Goal: Task Accomplishment & Management: Manage account settings

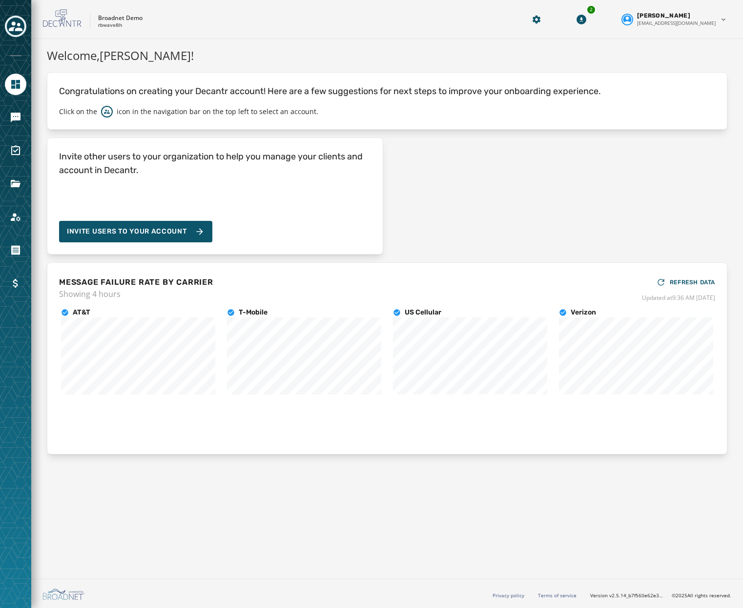
click at [8, 19] on div at bounding box center [15, 304] width 31 height 608
click at [8, 20] on button "Toggle account select drawer" at bounding box center [15, 26] width 21 height 21
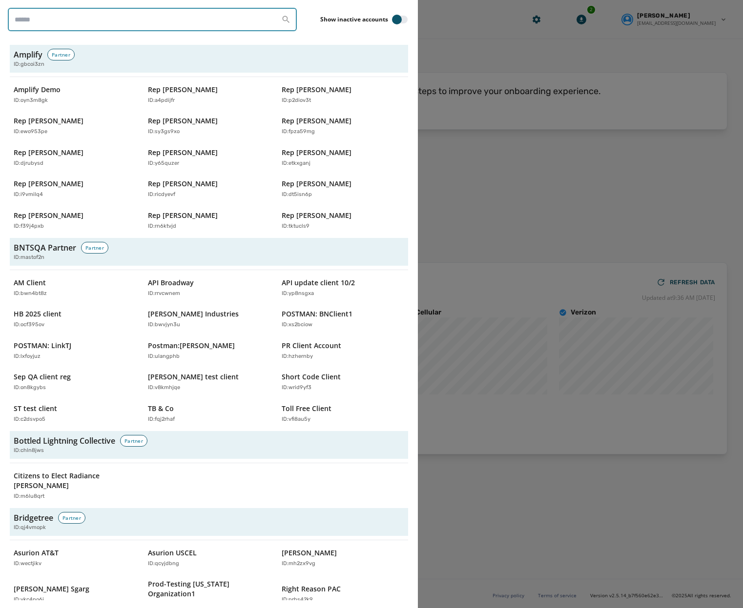
click at [75, 19] on input "search" at bounding box center [152, 19] width 289 height 23
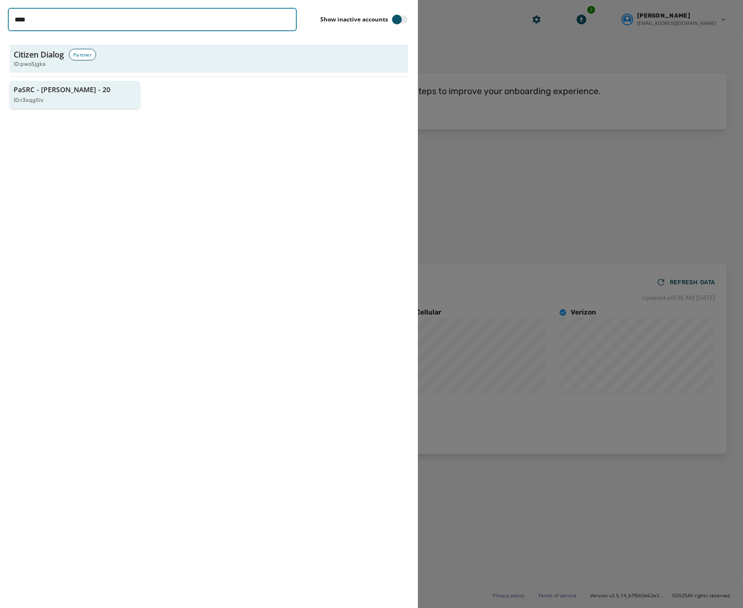
type input "****"
click at [49, 87] on p "PaSRC - Lisa Baker - 20" at bounding box center [62, 90] width 97 height 10
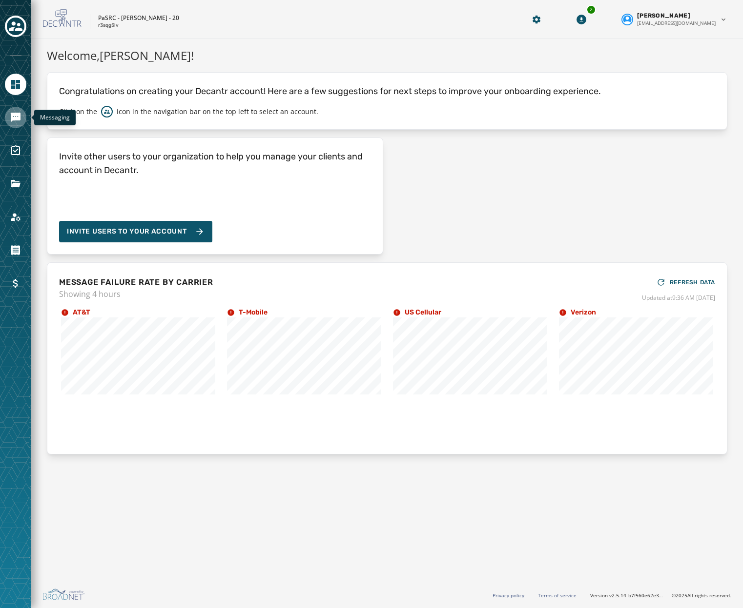
click at [11, 114] on icon "Navigate to Messaging" at bounding box center [16, 118] width 10 height 10
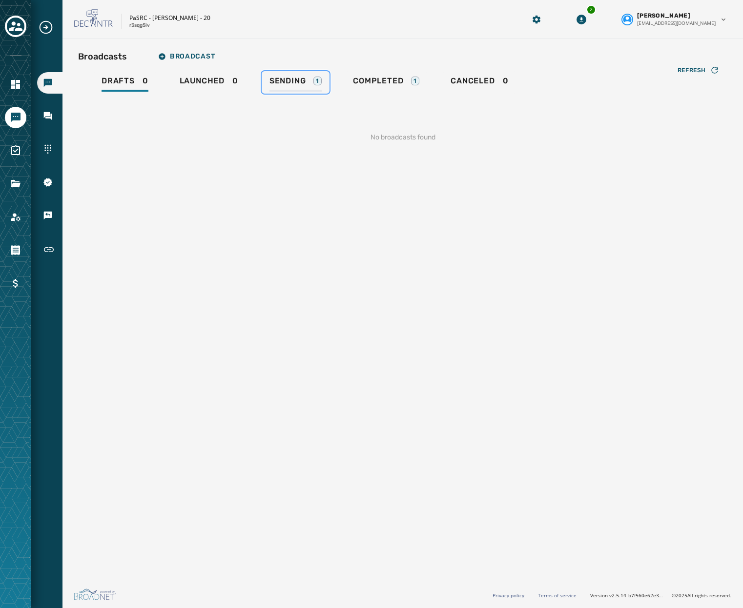
click at [323, 86] on link "Sending 1" at bounding box center [296, 82] width 68 height 22
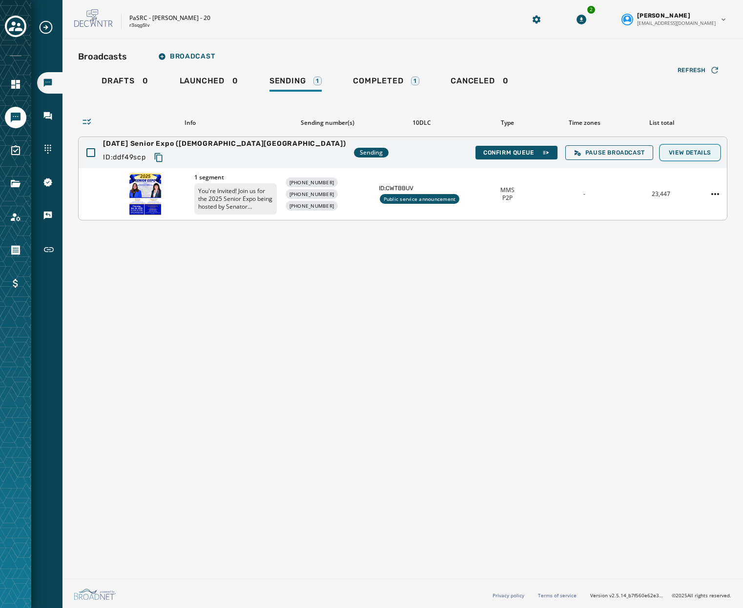
click at [678, 159] on button "View Details" at bounding box center [690, 153] width 58 height 14
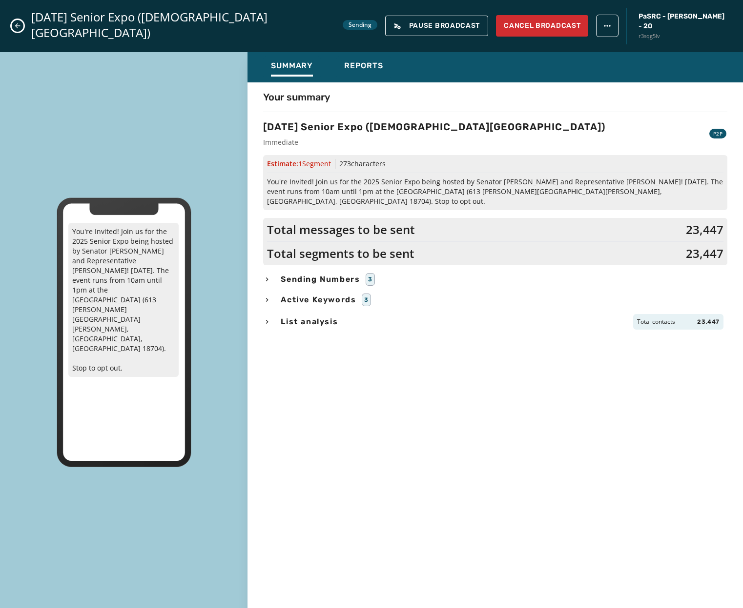
click at [14, 20] on button "Close admin drawer" at bounding box center [18, 26] width 12 height 12
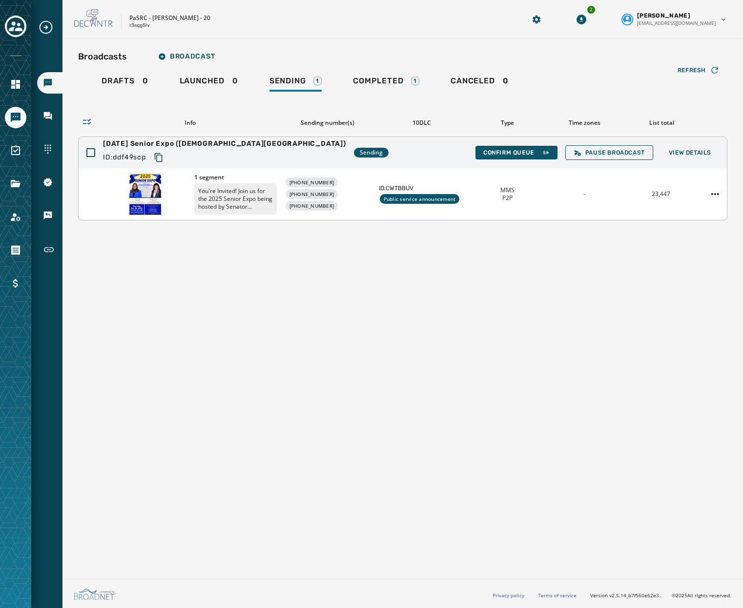
click at [501, 145] on div "Confirm Queue Pause Broadcast View Details" at bounding box center [596, 152] width 243 height 15
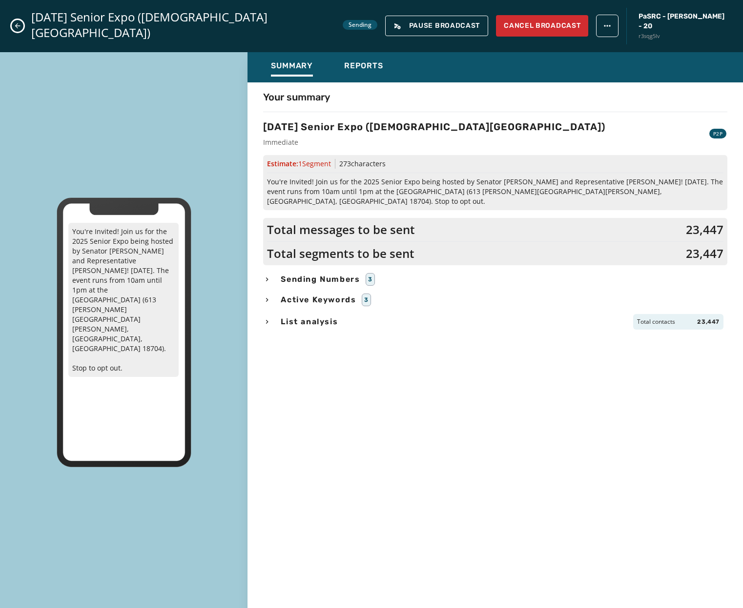
click at [500, 153] on div "You're Invited! Join us for the 2025 Senior Expo being hosted by Senator Lisa B…" at bounding box center [371, 332] width 743 height 561
click at [16, 23] on icon "Close admin drawer" at bounding box center [17, 25] width 5 height 5
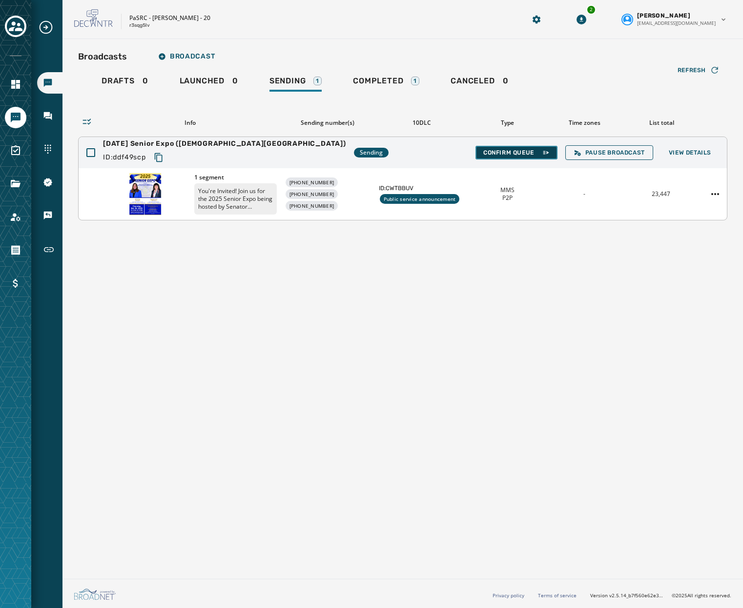
click at [489, 153] on span "Confirm Queue" at bounding box center [516, 153] width 66 height 8
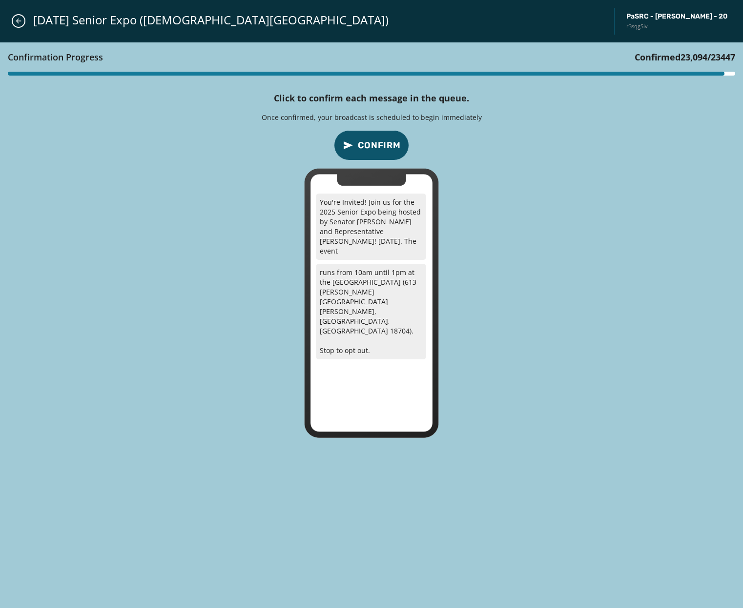
click at [384, 142] on span "Confirm" at bounding box center [379, 146] width 43 height 14
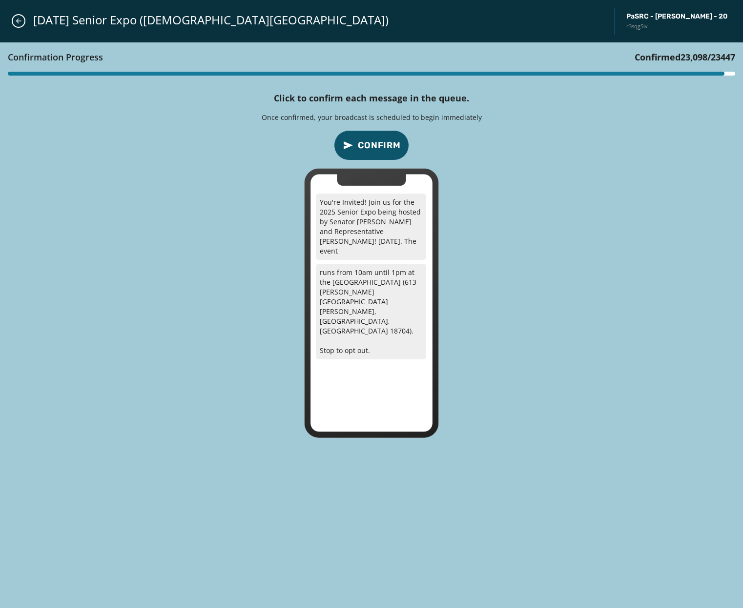
click at [384, 142] on span "Confirm" at bounding box center [379, 146] width 43 height 14
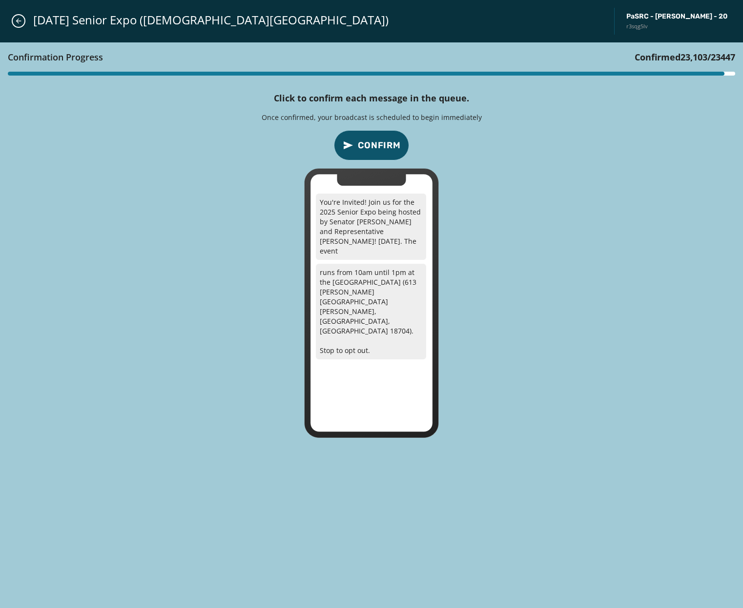
click at [384, 142] on span "Confirm" at bounding box center [379, 146] width 43 height 14
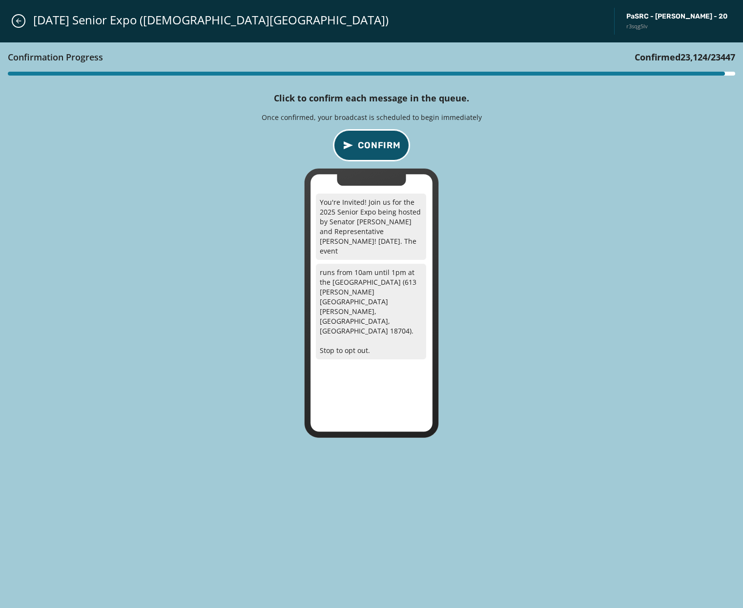
click at [361, 151] on span "Confirm" at bounding box center [379, 146] width 43 height 14
click at [355, 137] on button "Confirm" at bounding box center [371, 145] width 75 height 30
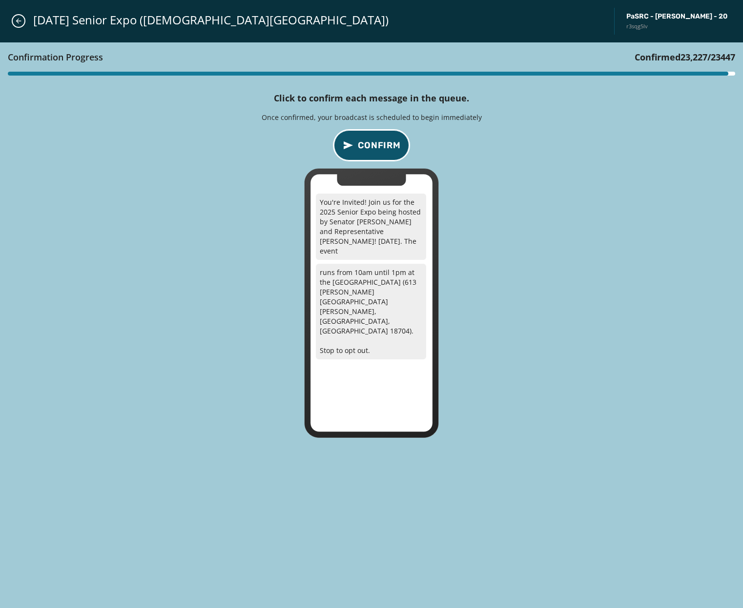
click at [355, 137] on button "Confirm" at bounding box center [371, 145] width 75 height 30
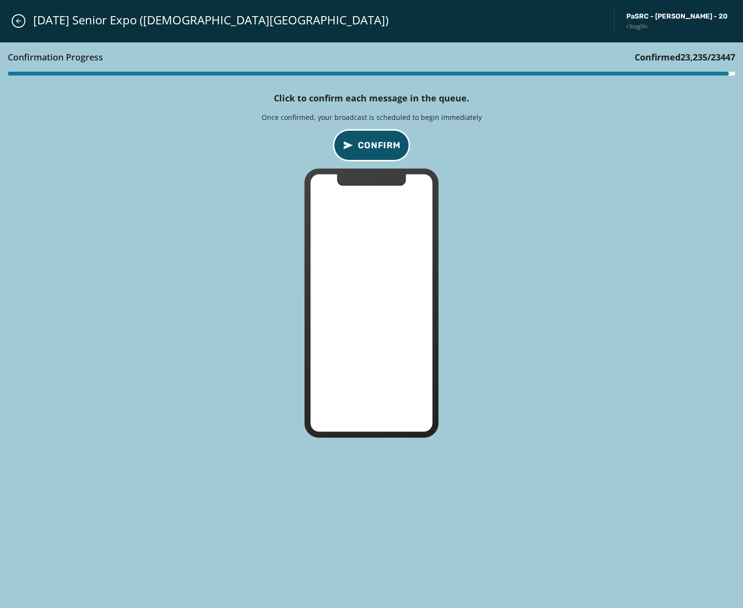
click at [368, 143] on span "Confirm" at bounding box center [379, 146] width 43 height 14
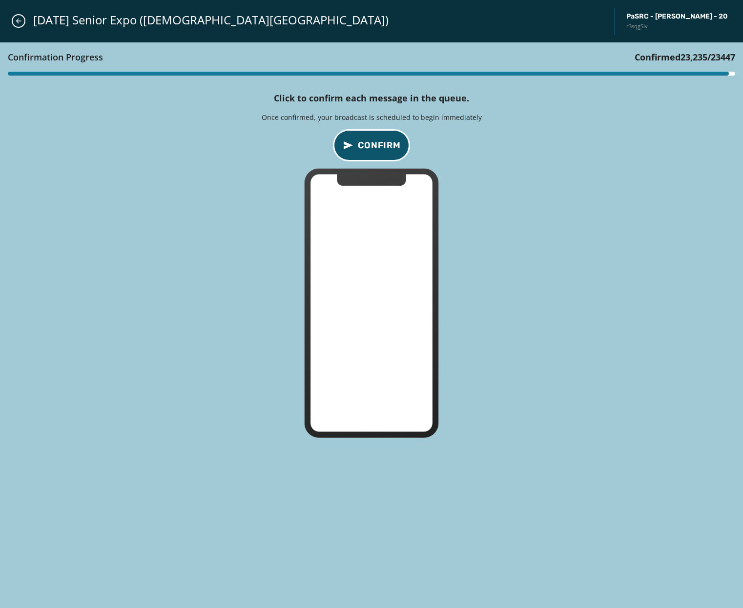
click at [368, 143] on span "Confirm" at bounding box center [379, 146] width 43 height 14
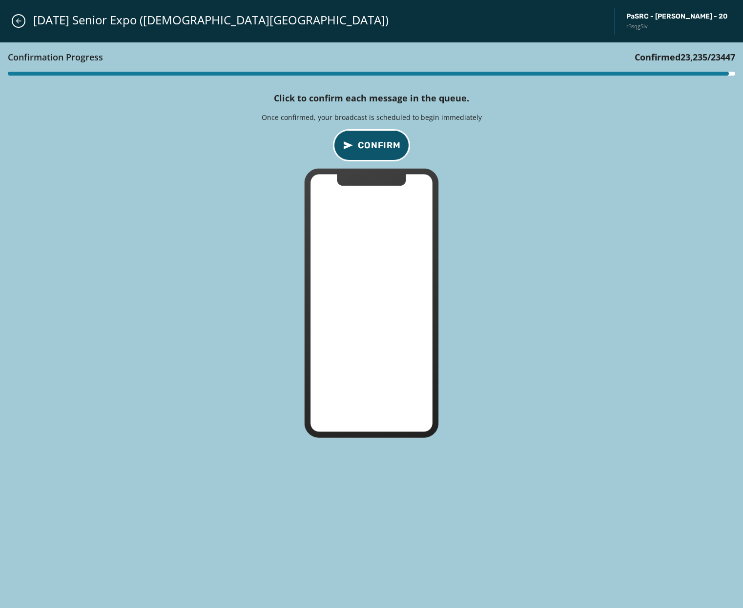
click at [368, 143] on span "Confirm" at bounding box center [379, 146] width 43 height 14
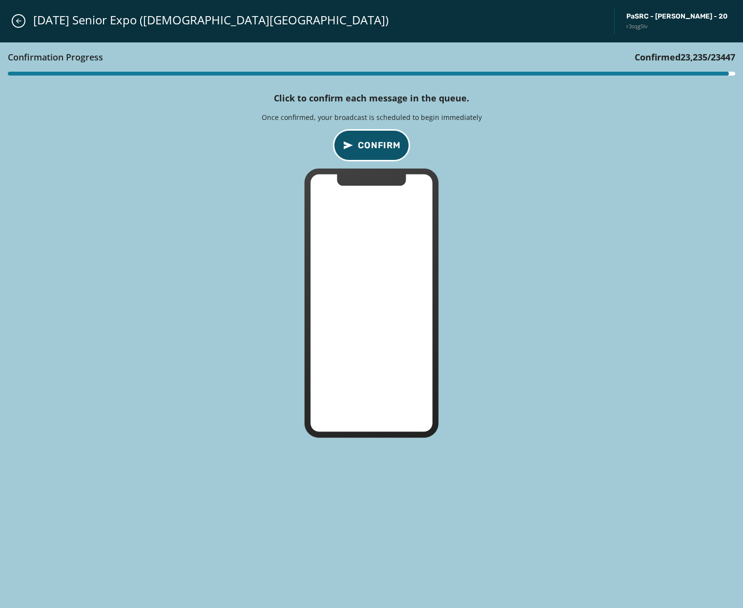
click at [368, 143] on span "Confirm" at bounding box center [379, 146] width 43 height 14
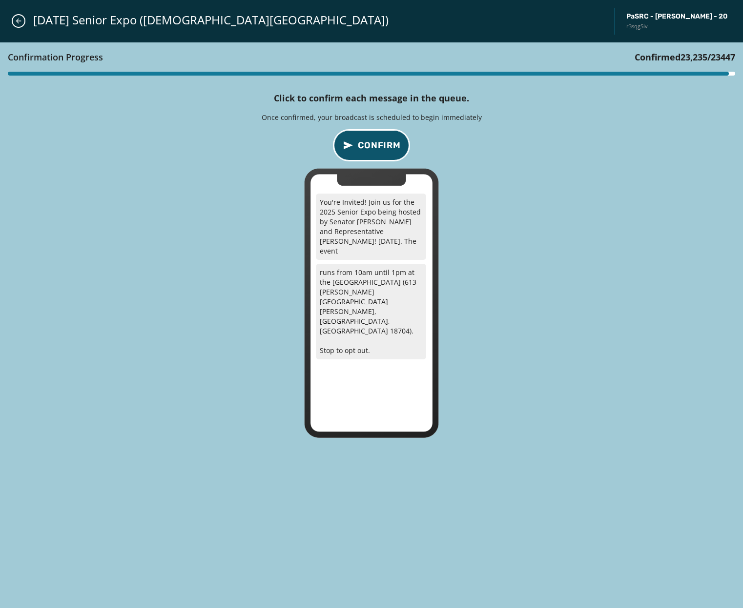
click at [368, 143] on span "Confirm" at bounding box center [379, 146] width 43 height 14
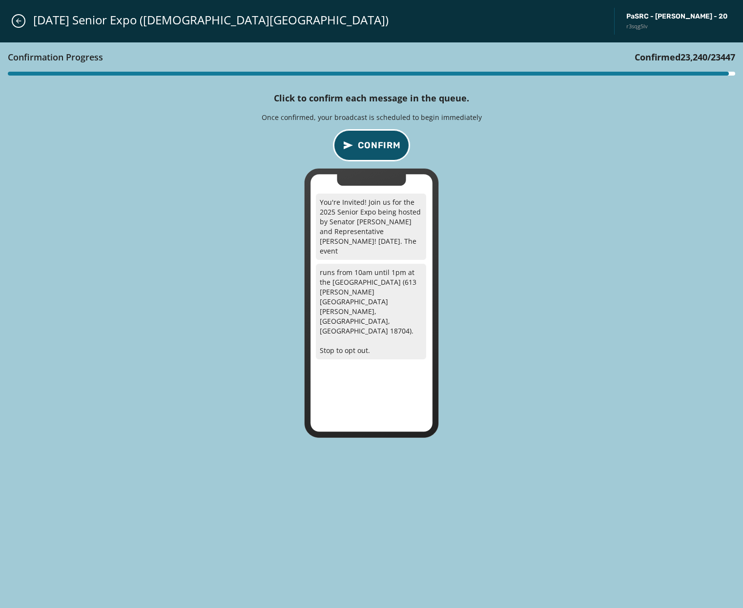
click at [368, 143] on span "Confirm" at bounding box center [379, 146] width 43 height 14
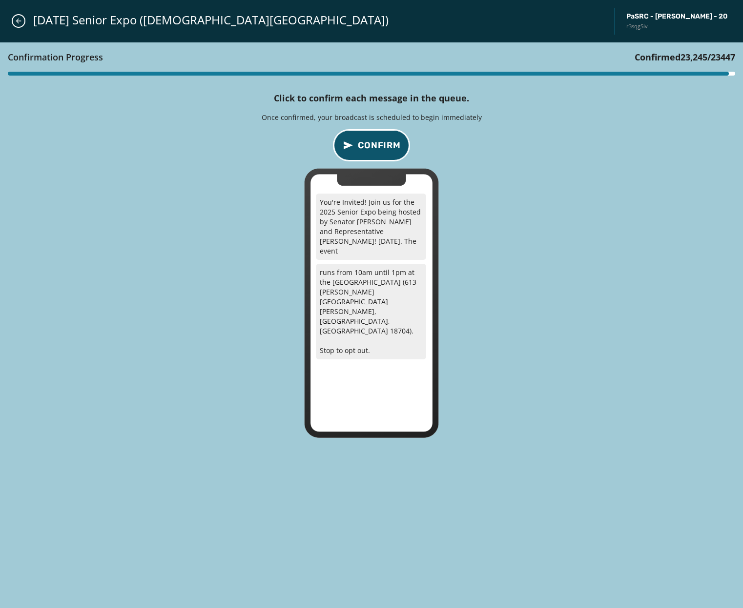
click at [368, 143] on span "Confirm" at bounding box center [379, 146] width 43 height 14
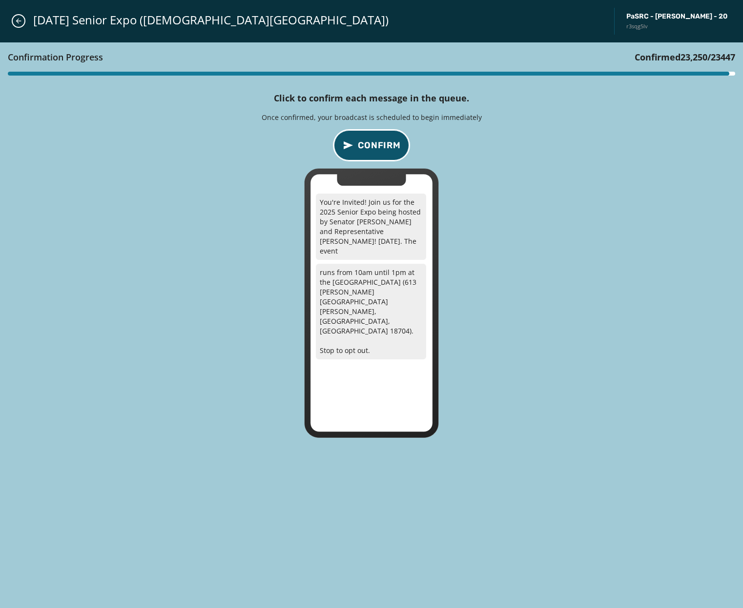
click at [368, 143] on span "Confirm" at bounding box center [379, 146] width 43 height 14
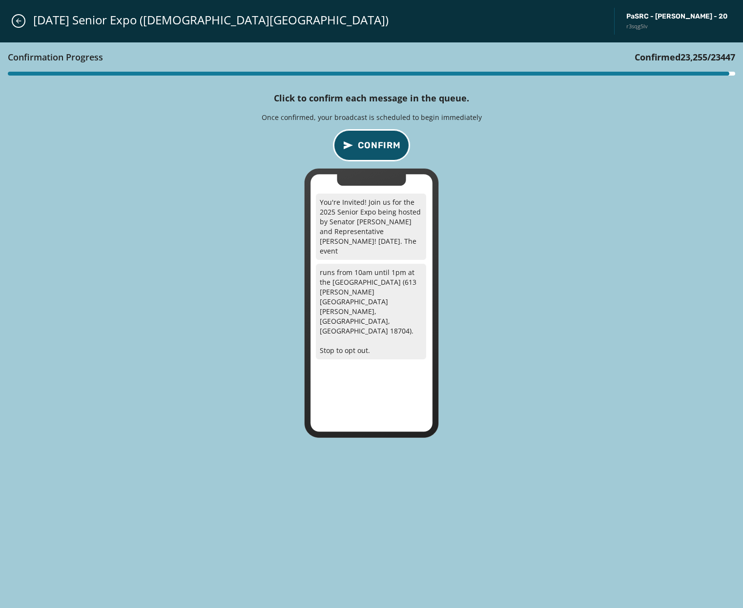
click at [368, 143] on span "Confirm" at bounding box center [379, 146] width 43 height 14
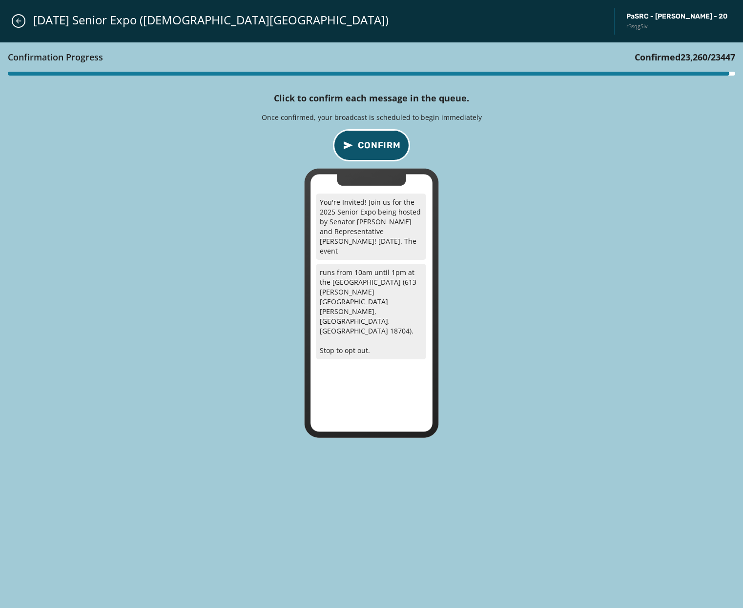
click at [368, 143] on span "Confirm" at bounding box center [379, 146] width 43 height 14
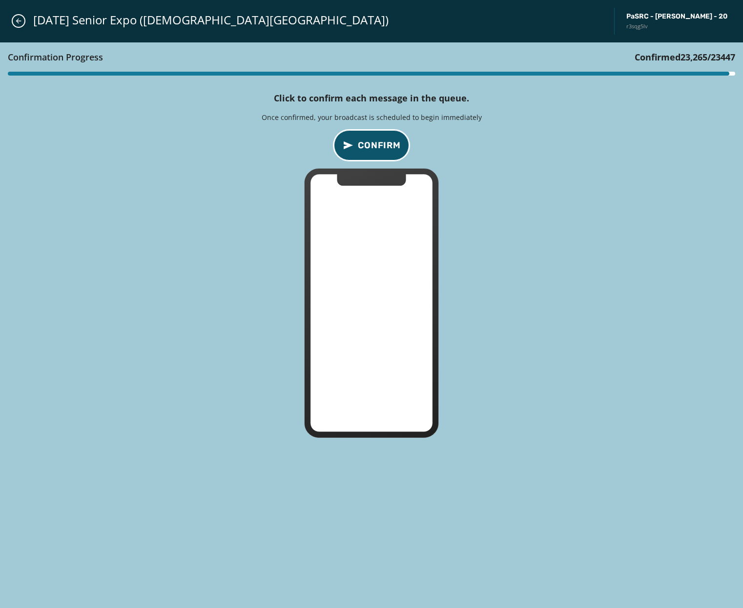
click at [368, 143] on span "Confirm" at bounding box center [379, 146] width 43 height 14
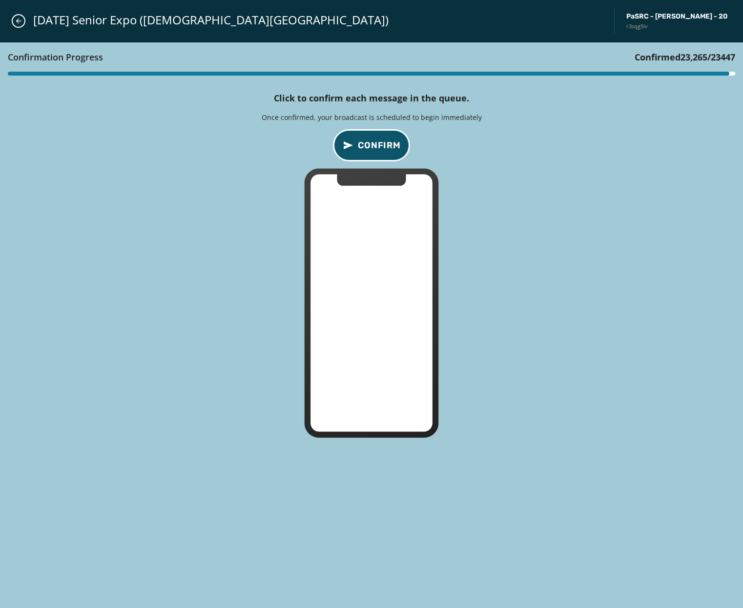
click at [368, 143] on span "Confirm" at bounding box center [379, 146] width 43 height 14
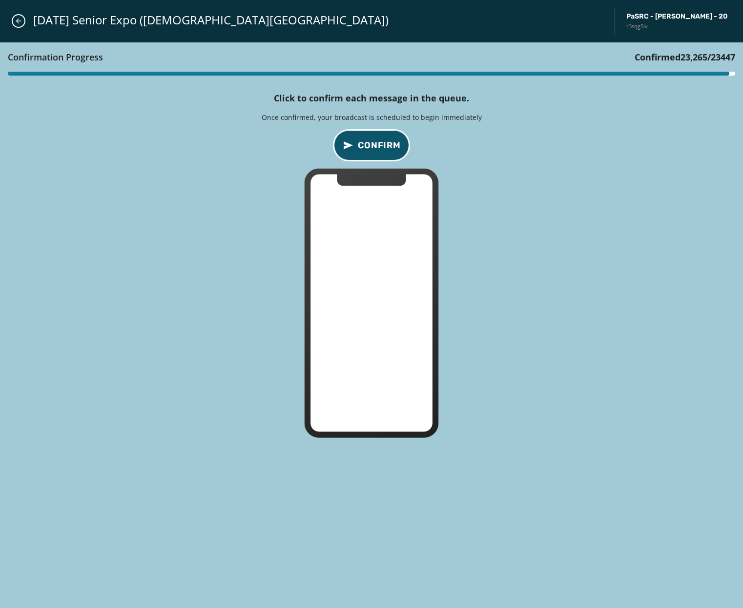
click at [368, 143] on span "Confirm" at bounding box center [379, 146] width 43 height 14
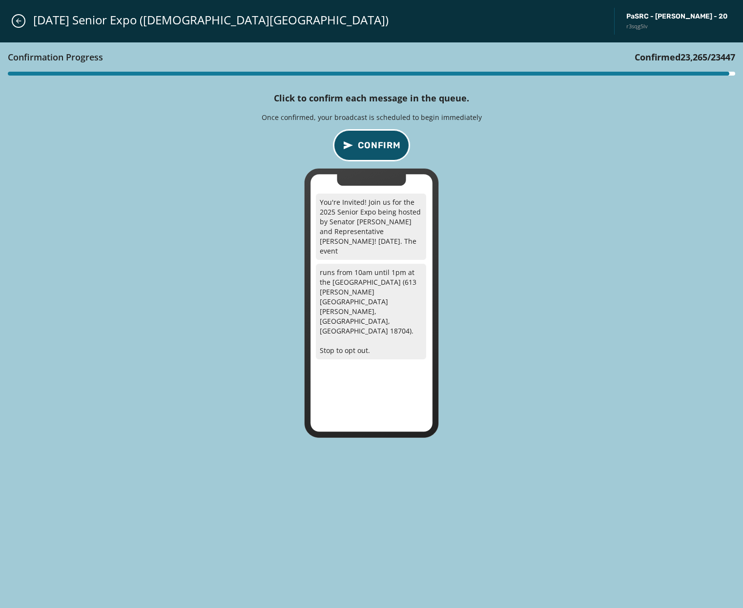
click at [368, 143] on span "Confirm" at bounding box center [379, 146] width 43 height 14
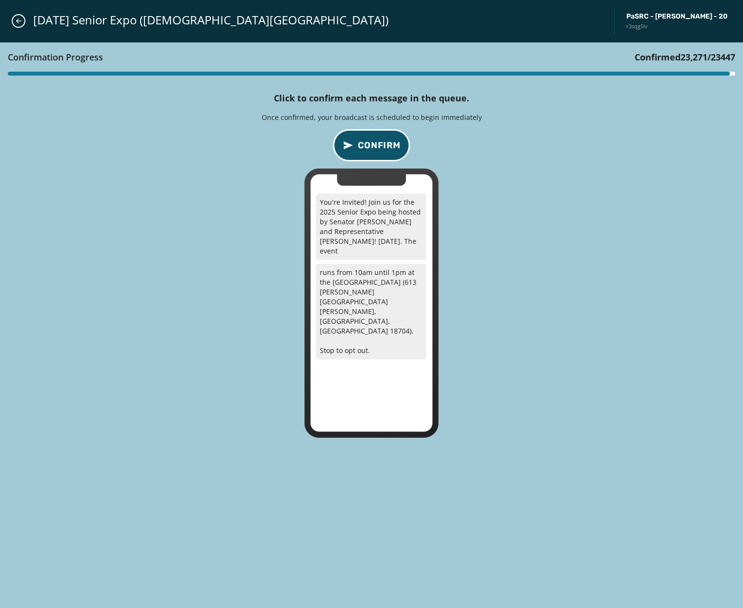
click at [368, 143] on span "Confirm" at bounding box center [379, 146] width 43 height 14
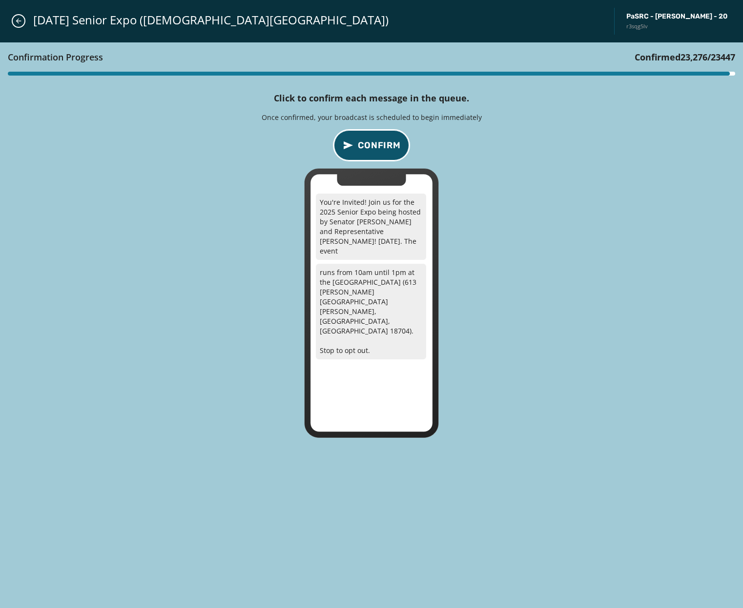
click at [368, 143] on span "Confirm" at bounding box center [379, 146] width 43 height 14
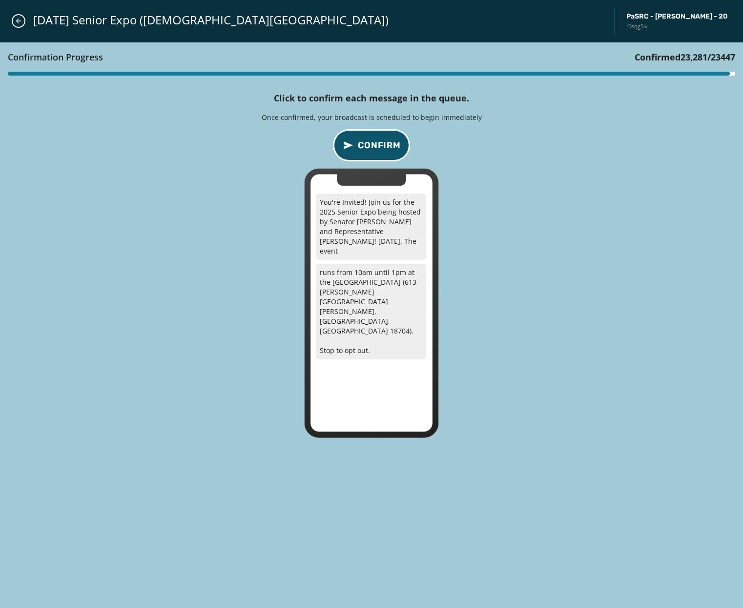
click at [368, 143] on span "Confirm" at bounding box center [379, 146] width 43 height 14
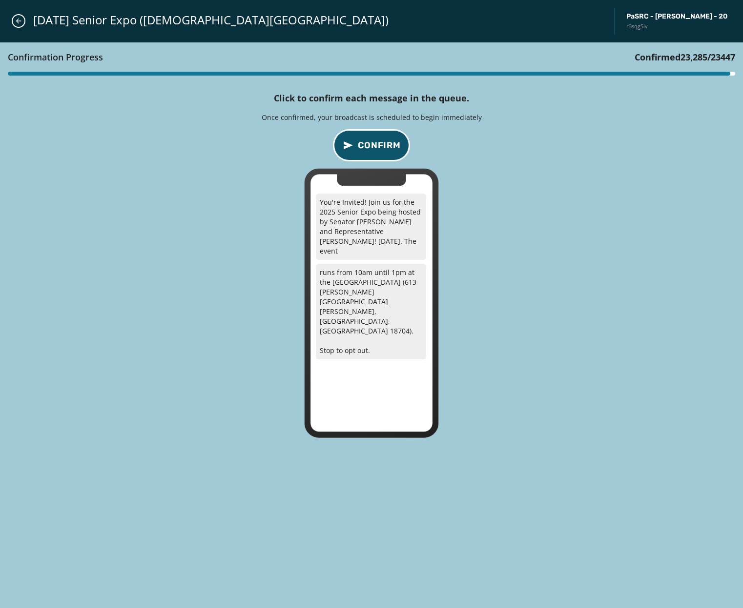
click at [368, 143] on span "Confirm" at bounding box center [379, 146] width 43 height 14
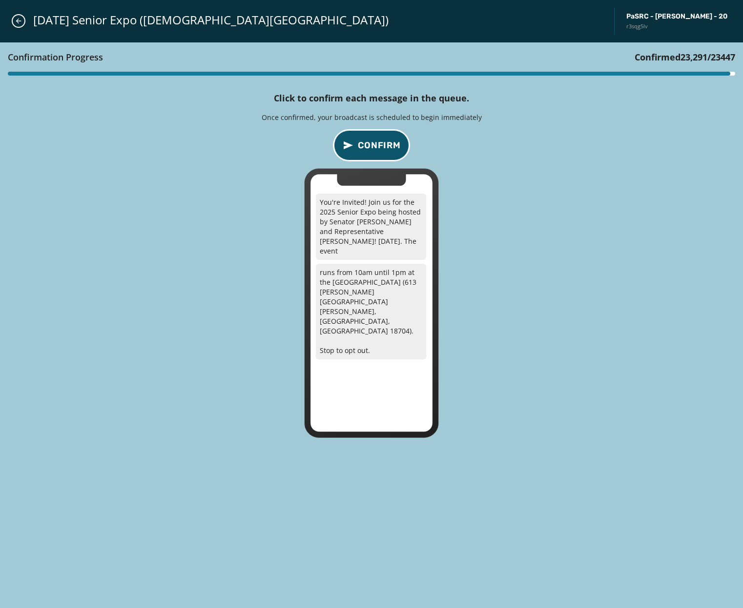
click at [368, 143] on span "Confirm" at bounding box center [379, 146] width 43 height 14
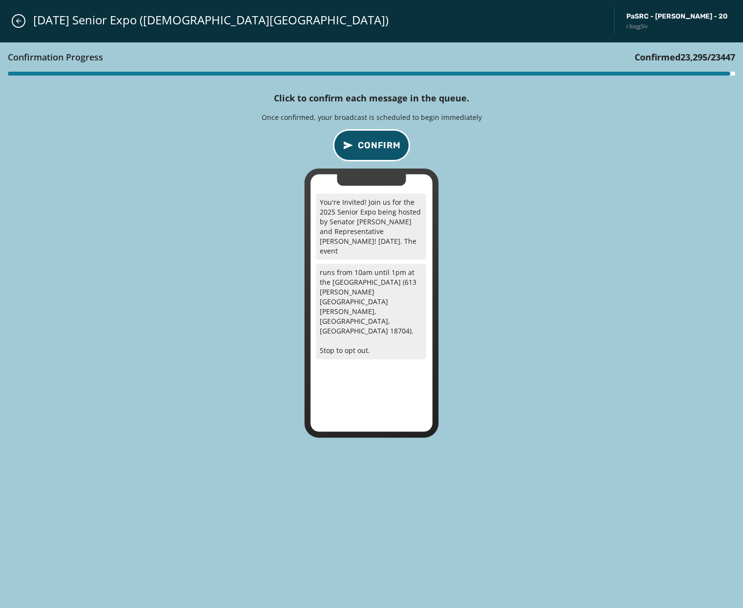
click at [368, 143] on span "Confirm" at bounding box center [379, 146] width 43 height 14
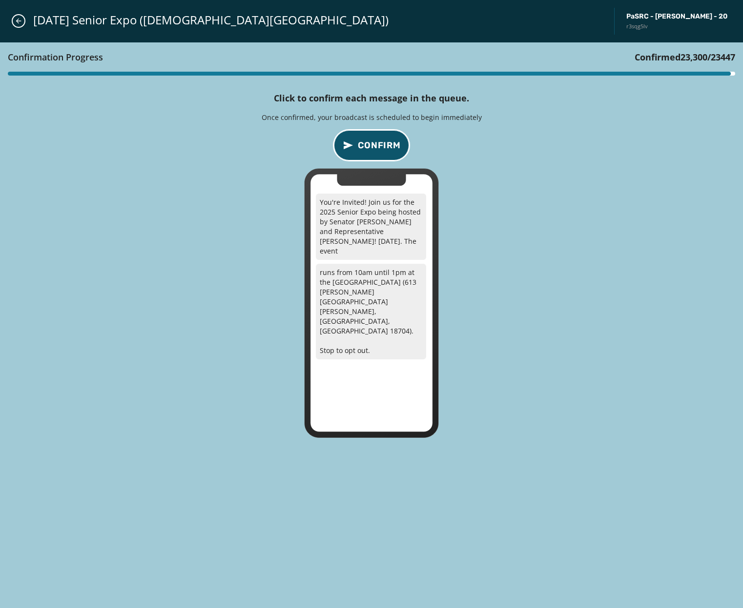
click at [368, 143] on span "Confirm" at bounding box center [379, 146] width 43 height 14
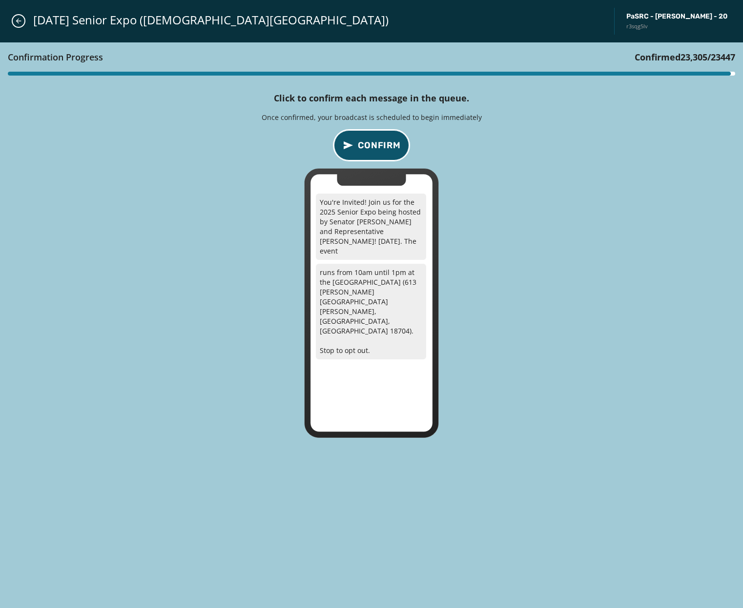
click at [368, 143] on span "Confirm" at bounding box center [379, 146] width 43 height 14
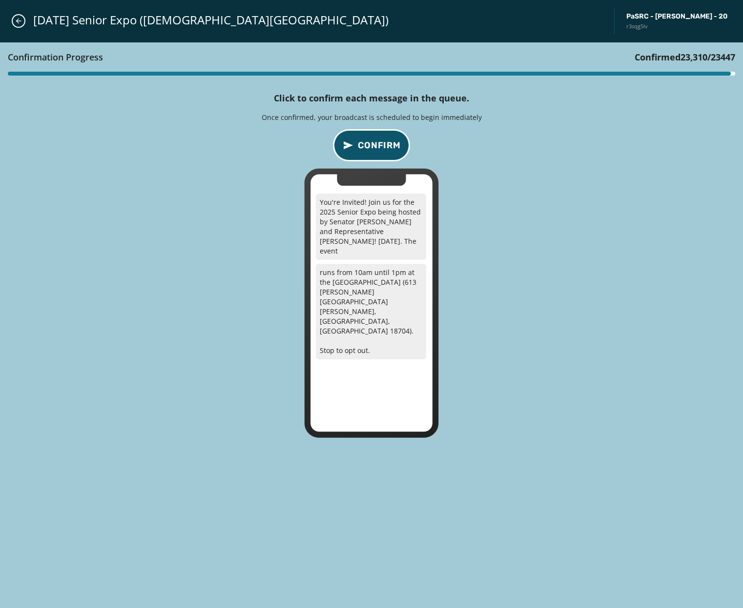
click at [368, 143] on span "Confirm" at bounding box center [379, 146] width 43 height 14
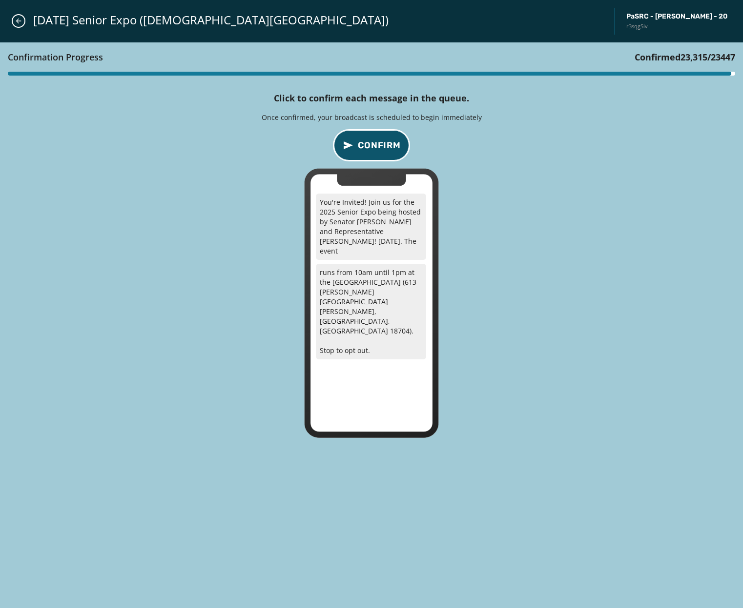
click at [368, 143] on span "Confirm" at bounding box center [379, 146] width 43 height 14
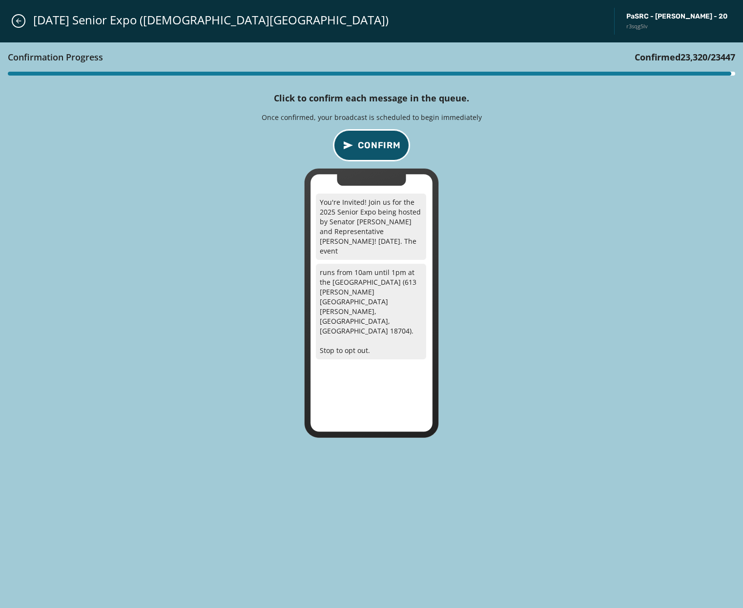
click at [368, 143] on span "Confirm" at bounding box center [379, 146] width 43 height 14
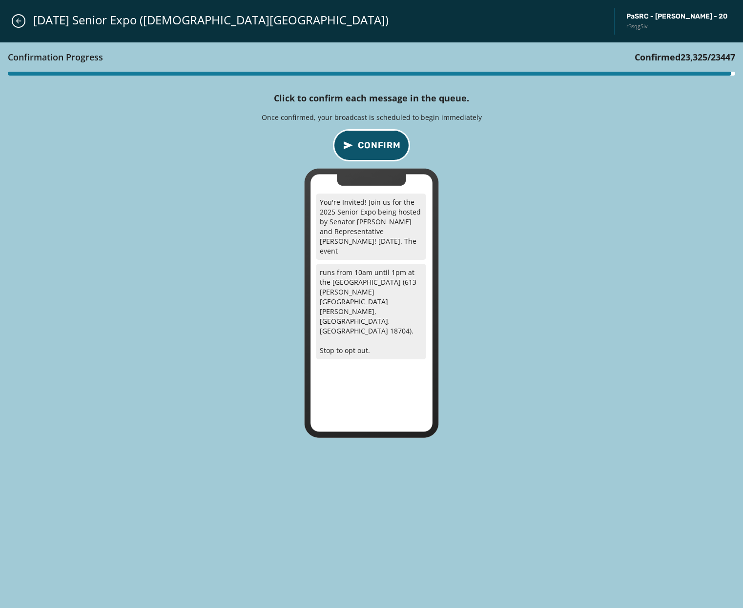
click at [368, 143] on span "Confirm" at bounding box center [379, 146] width 43 height 14
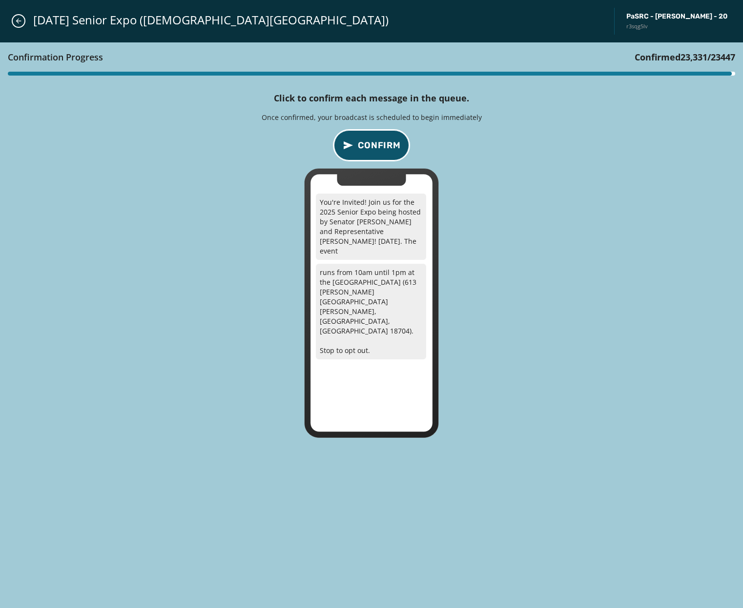
click at [368, 143] on span "Confirm" at bounding box center [379, 146] width 43 height 14
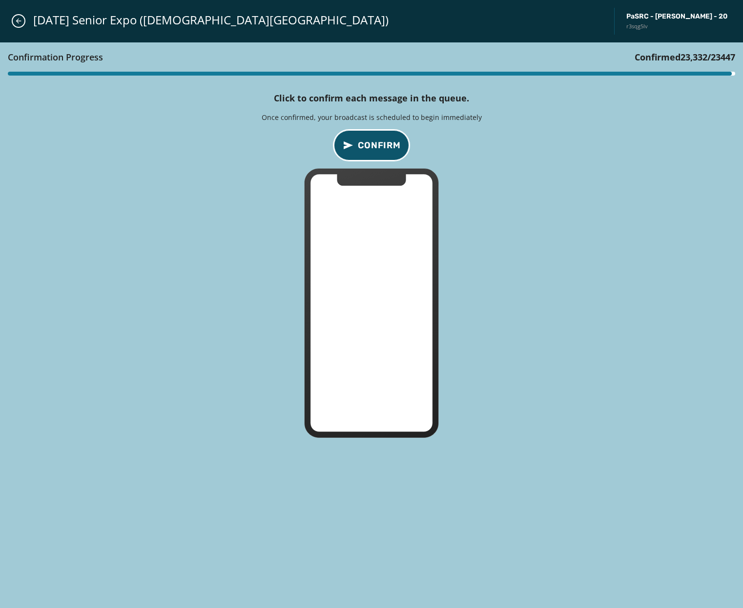
click at [368, 143] on span "Confirm" at bounding box center [379, 146] width 43 height 14
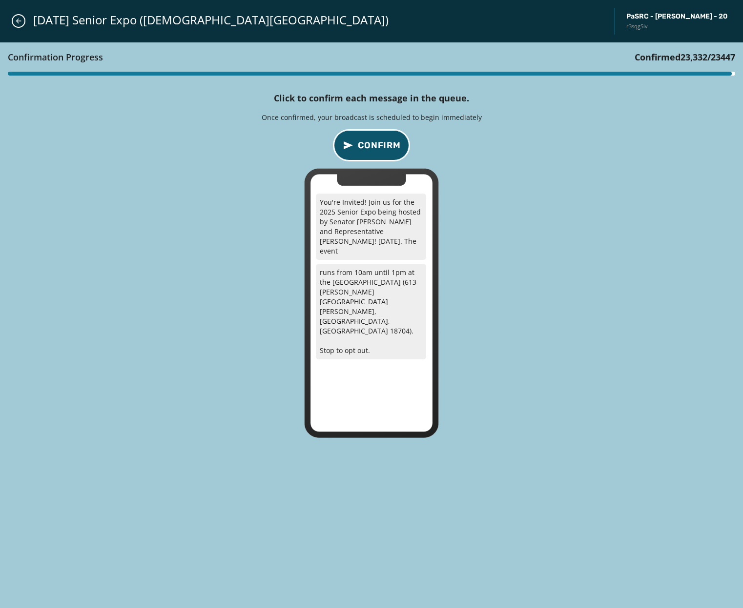
click at [368, 143] on span "Confirm" at bounding box center [379, 146] width 43 height 14
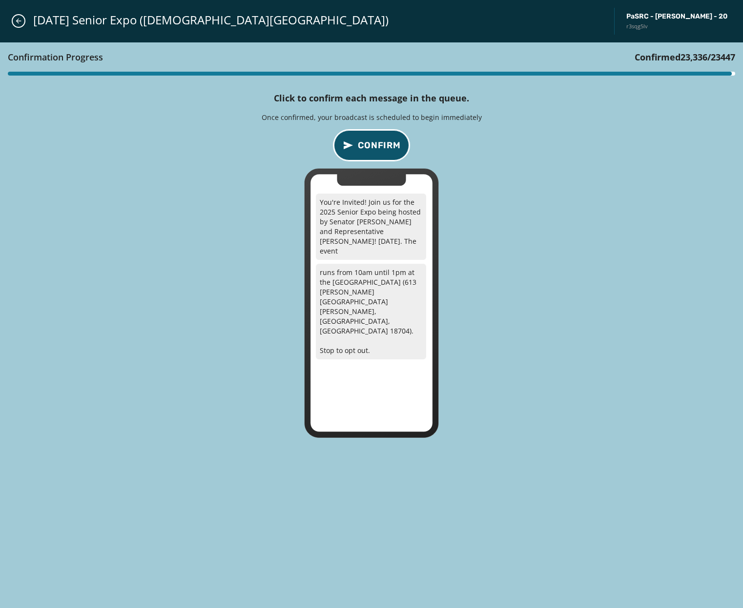
click at [368, 143] on span "Confirm" at bounding box center [379, 146] width 43 height 14
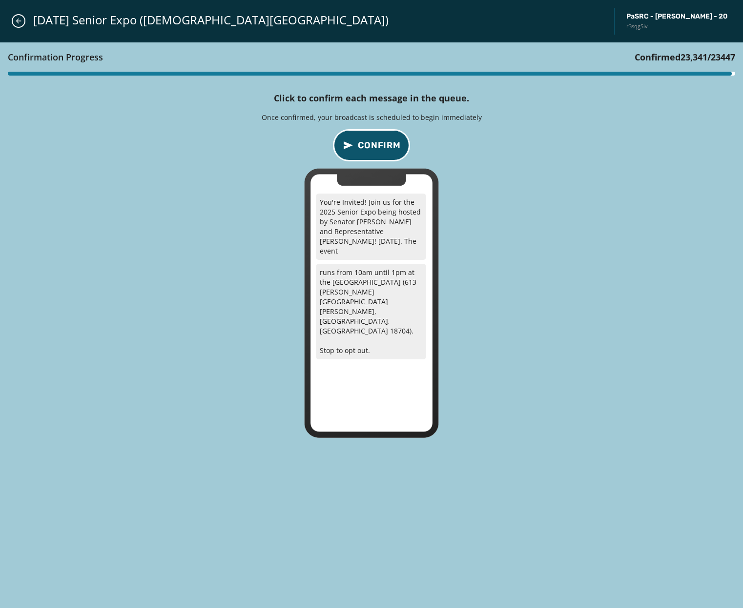
click at [368, 143] on span "Confirm" at bounding box center [379, 146] width 43 height 14
click at [375, 144] on span "Confirm" at bounding box center [379, 146] width 43 height 14
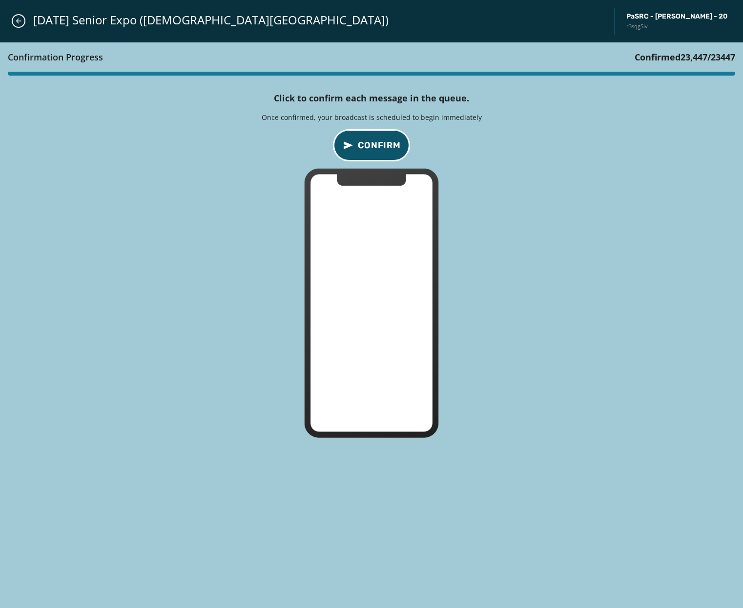
click at [364, 142] on span "Confirm" at bounding box center [379, 146] width 43 height 14
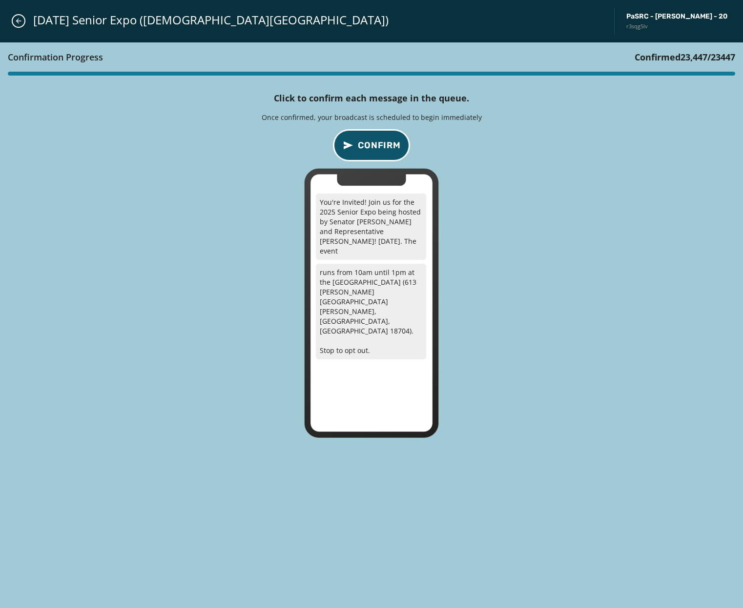
click at [364, 145] on span "Confirm" at bounding box center [379, 146] width 43 height 14
click at [354, 150] on button "Confirm" at bounding box center [371, 145] width 75 height 30
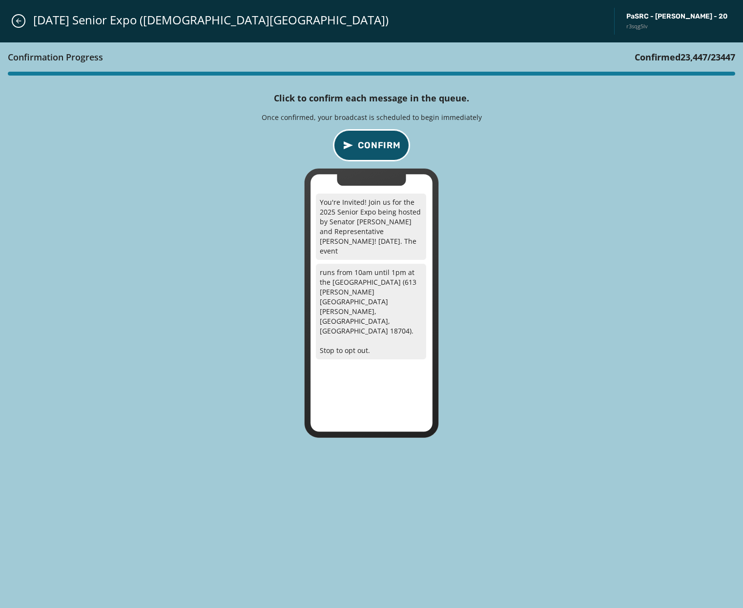
click at [354, 150] on button "Confirm" at bounding box center [371, 145] width 75 height 30
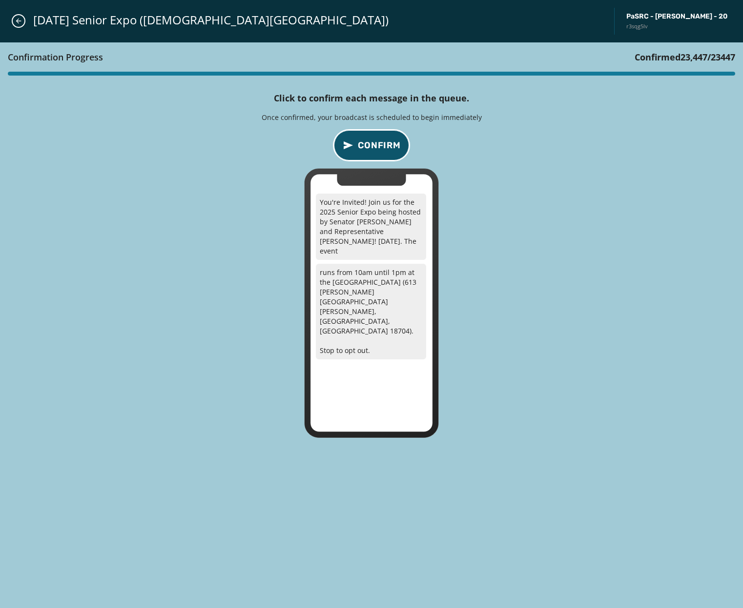
click at [354, 150] on button "Confirm" at bounding box center [371, 145] width 75 height 30
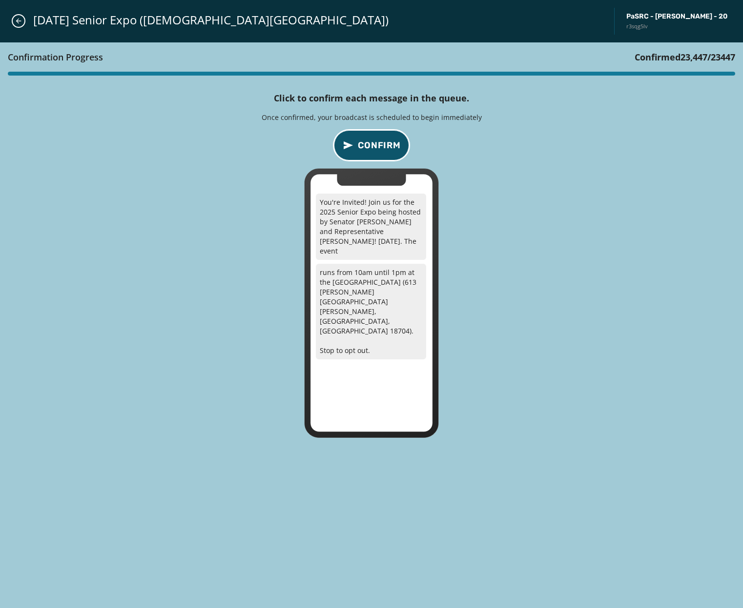
click at [354, 150] on button "Confirm" at bounding box center [371, 145] width 75 height 30
click at [19, 23] on icon "Close admin drawer" at bounding box center [18, 21] width 5 height 5
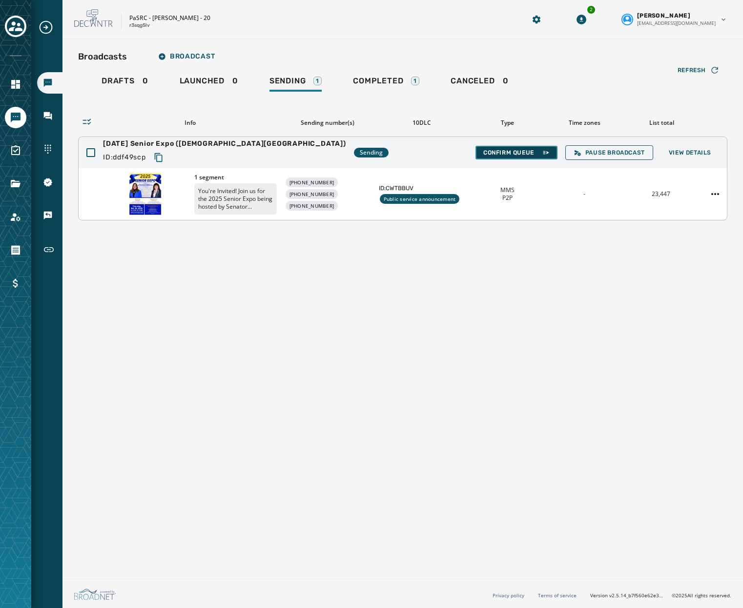
click at [496, 154] on span "Confirm Queue" at bounding box center [516, 153] width 66 height 8
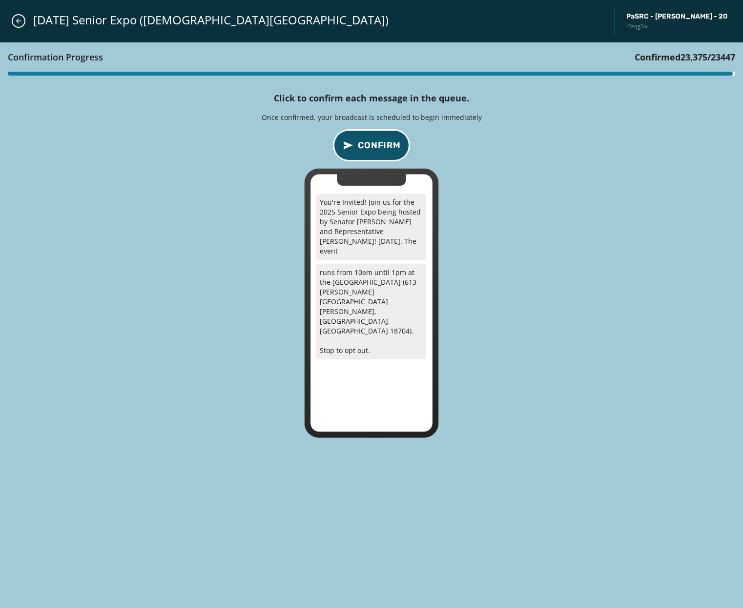
click at [374, 146] on span "Confirm" at bounding box center [379, 146] width 43 height 14
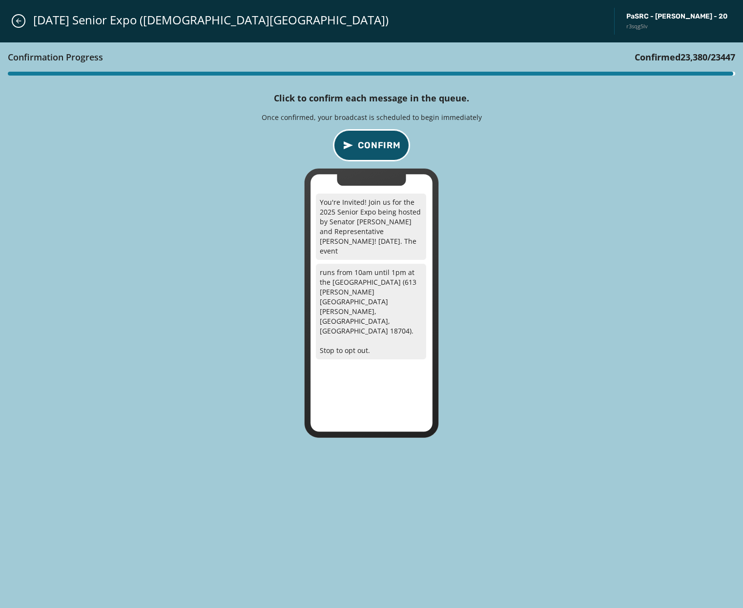
click at [374, 146] on span "Confirm" at bounding box center [379, 146] width 43 height 14
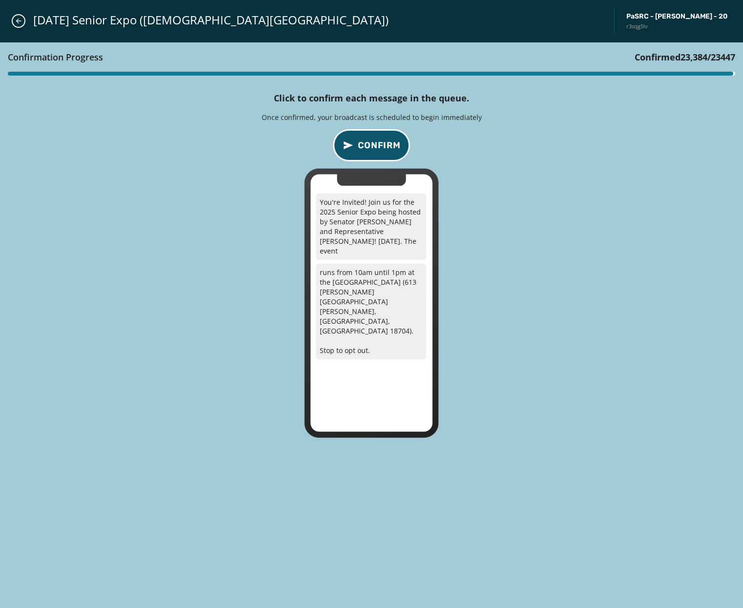
click at [374, 146] on span "Confirm" at bounding box center [379, 146] width 43 height 14
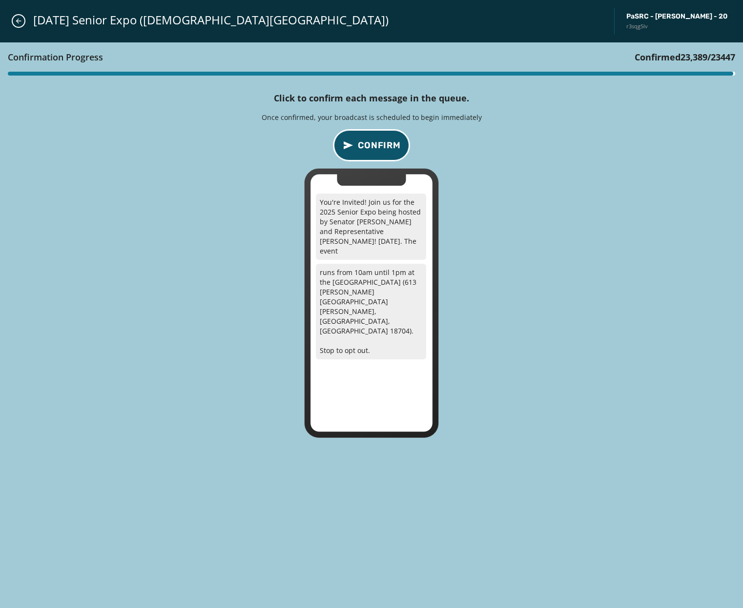
click at [374, 146] on span "Confirm" at bounding box center [379, 146] width 43 height 14
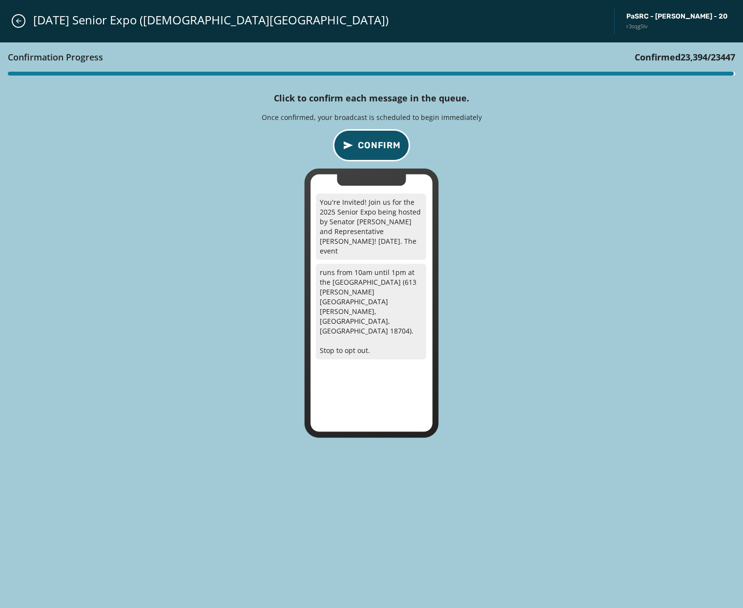
click at [374, 146] on span "Confirm" at bounding box center [379, 146] width 43 height 14
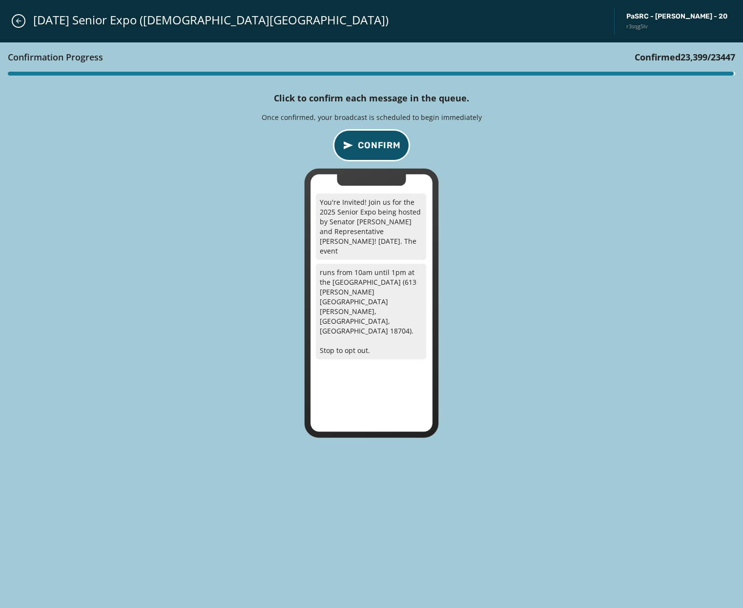
click at [374, 146] on span "Confirm" at bounding box center [379, 146] width 43 height 14
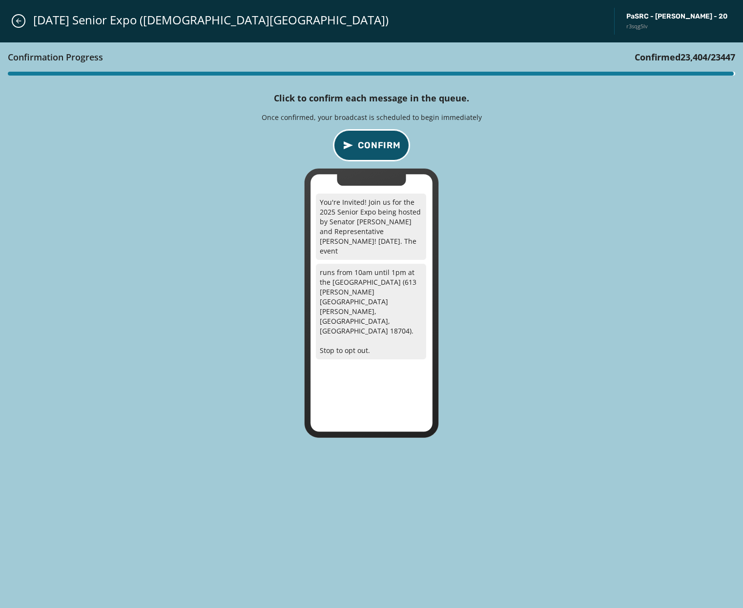
click at [374, 146] on span "Confirm" at bounding box center [379, 146] width 43 height 14
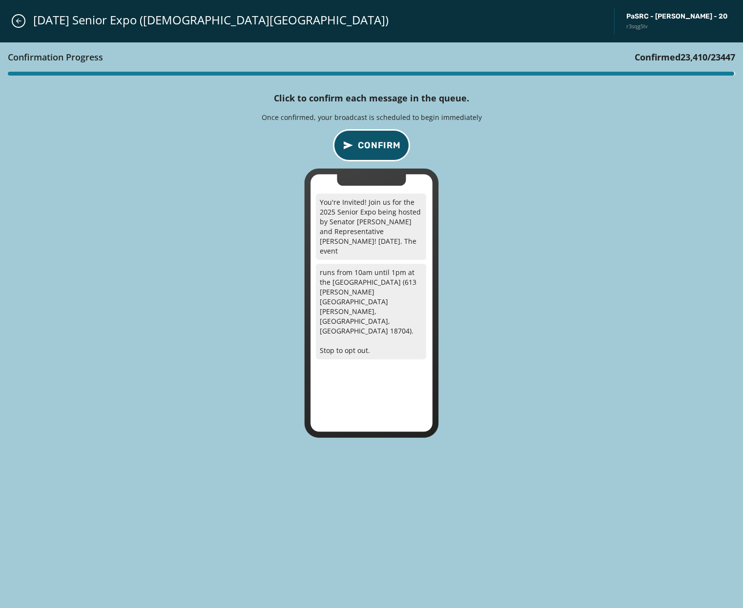
click at [374, 146] on span "Confirm" at bounding box center [379, 146] width 43 height 14
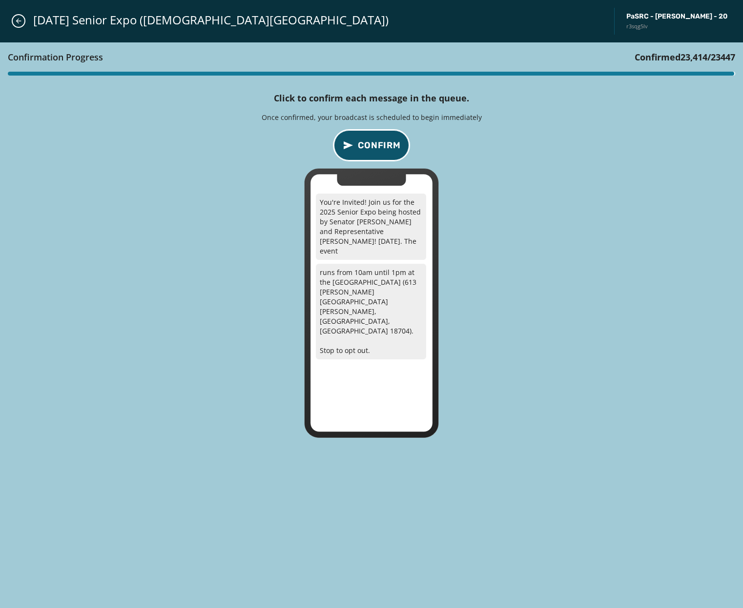
click at [374, 146] on span "Confirm" at bounding box center [379, 146] width 43 height 14
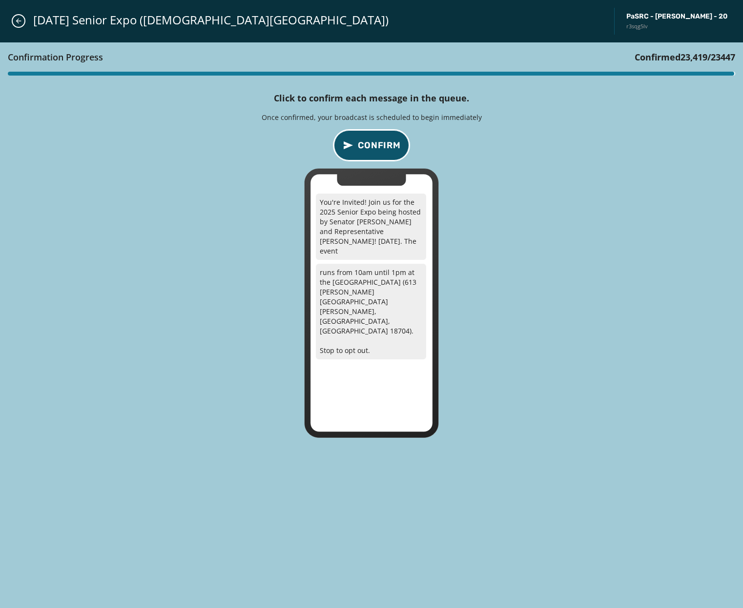
click at [374, 146] on span "Confirm" at bounding box center [379, 146] width 43 height 14
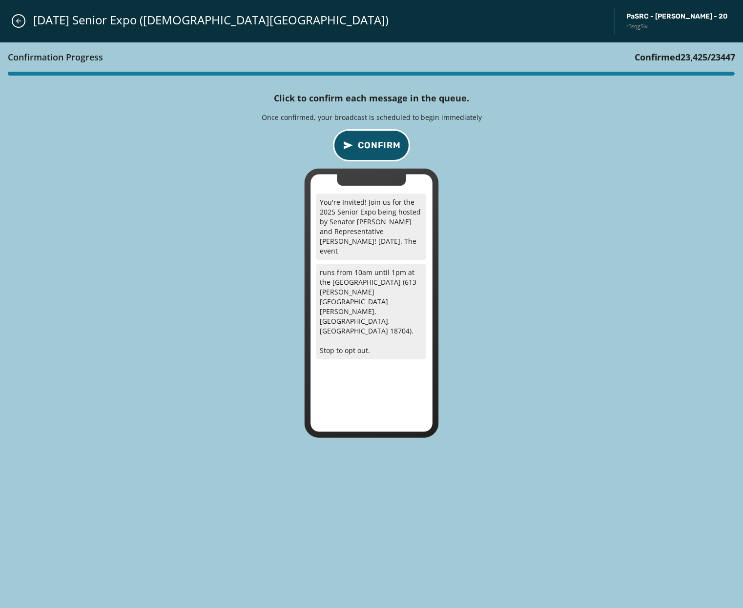
click at [374, 146] on span "Confirm" at bounding box center [379, 146] width 43 height 14
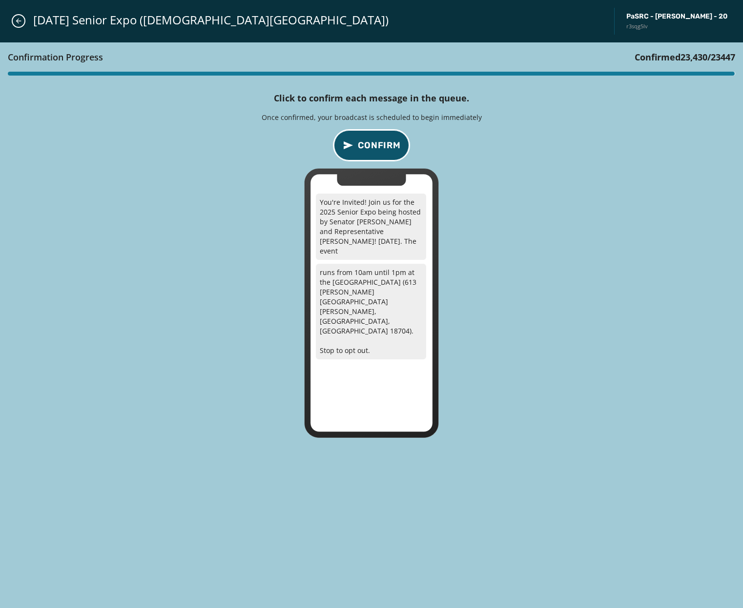
click at [374, 146] on span "Confirm" at bounding box center [379, 146] width 43 height 14
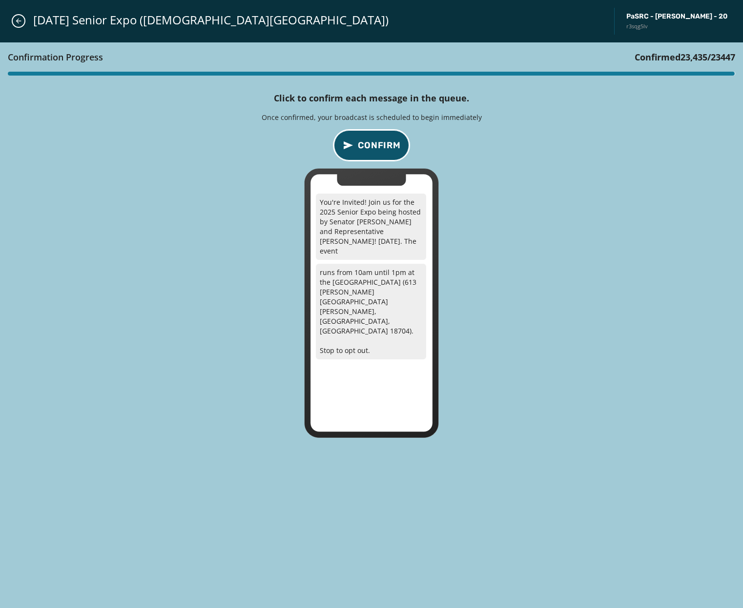
click at [374, 146] on span "Confirm" at bounding box center [379, 146] width 43 height 14
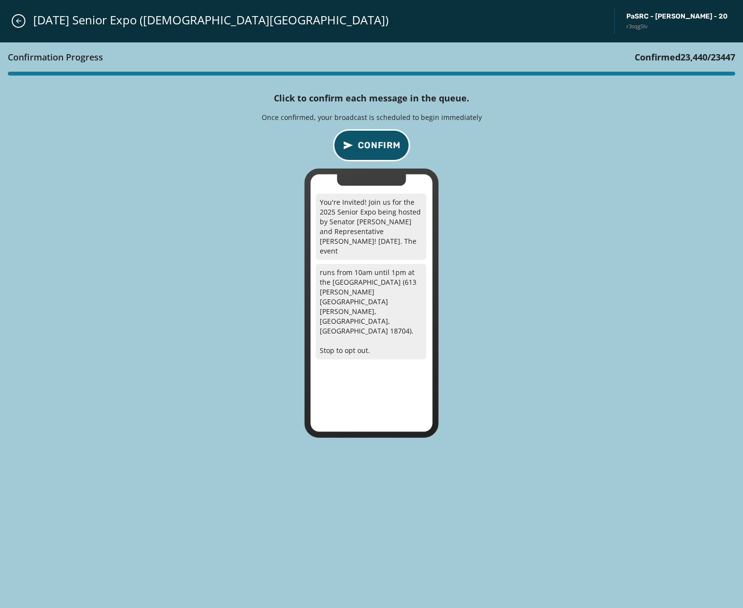
click at [374, 146] on span "Confirm" at bounding box center [379, 146] width 43 height 14
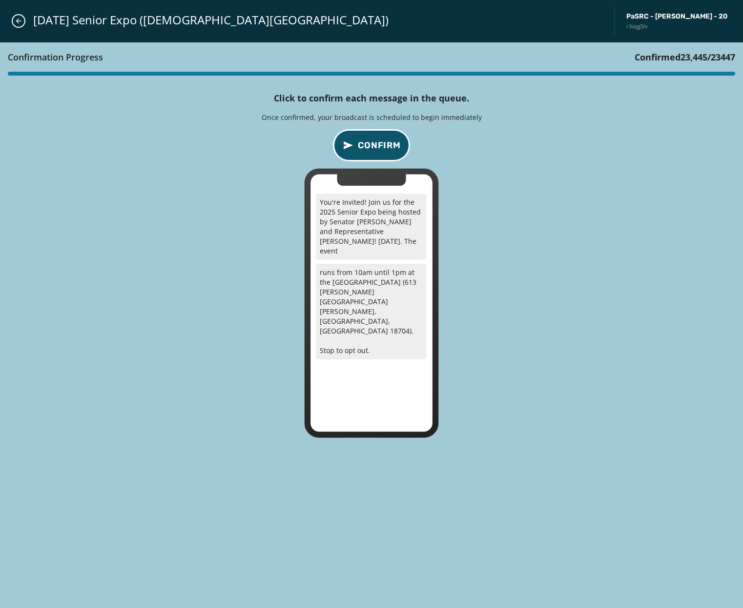
click at [374, 146] on span "Confirm" at bounding box center [379, 146] width 43 height 14
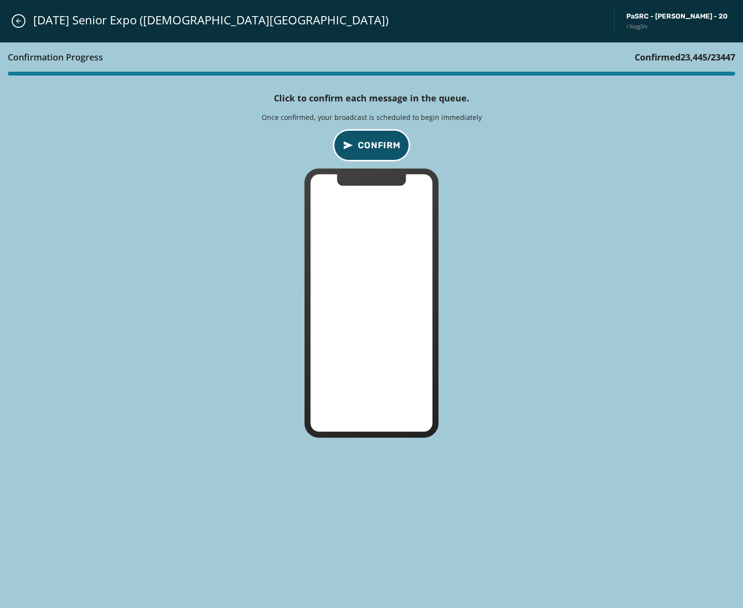
click at [374, 146] on span "Confirm" at bounding box center [379, 146] width 43 height 14
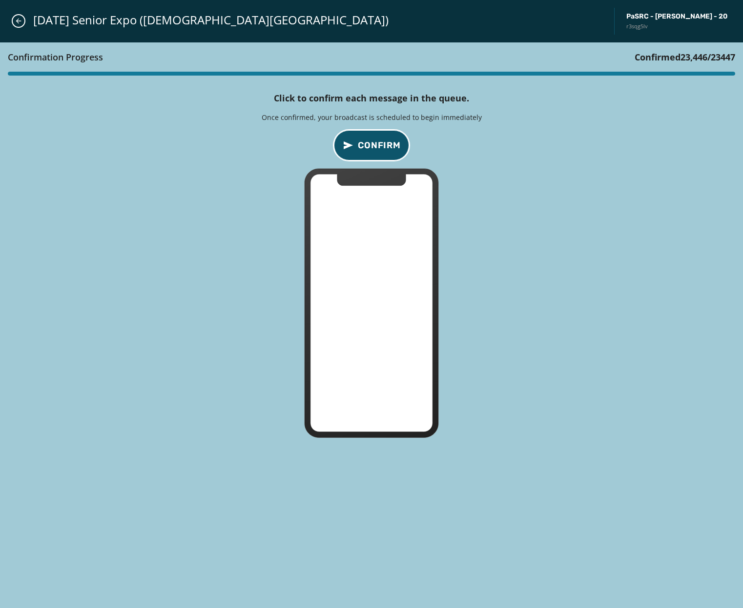
click at [374, 146] on span "Confirm" at bounding box center [379, 146] width 43 height 14
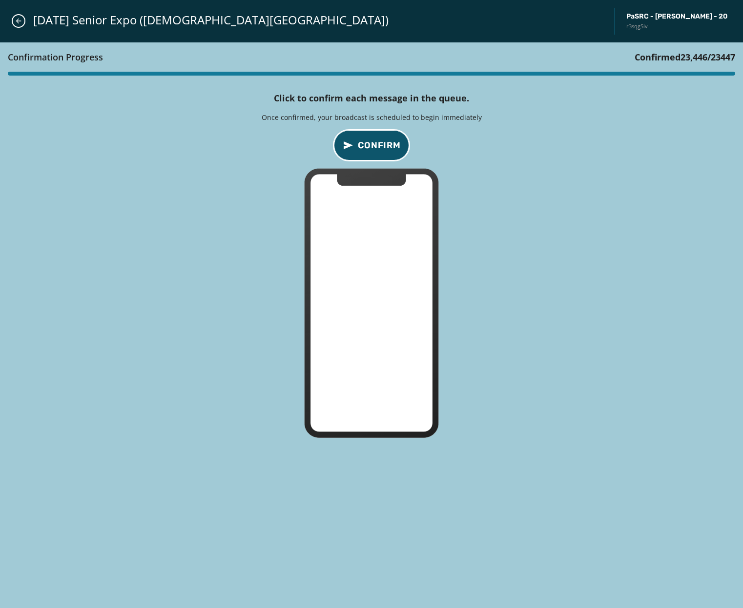
click at [374, 146] on span "Confirm" at bounding box center [379, 146] width 43 height 14
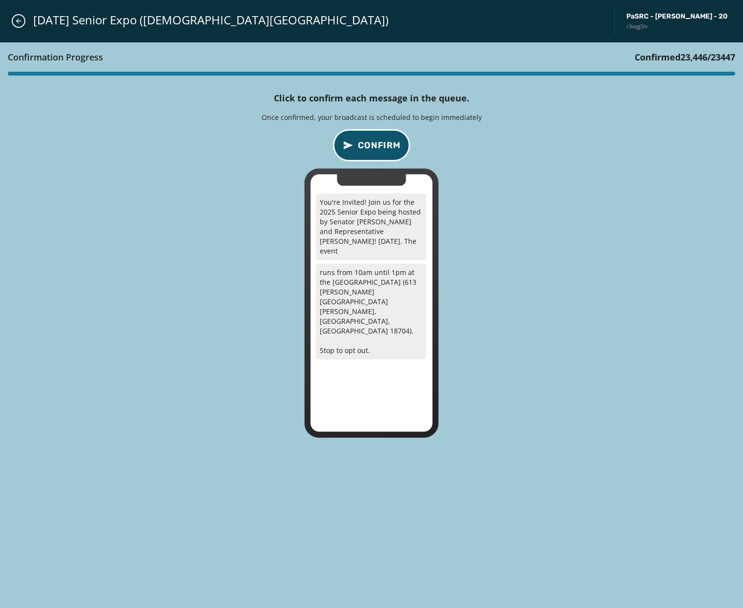
click at [374, 146] on span "Confirm" at bounding box center [379, 146] width 43 height 14
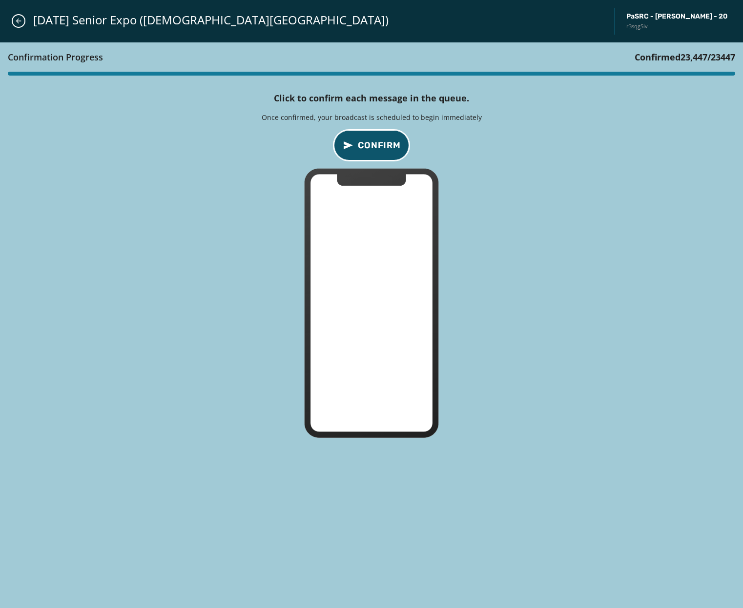
click at [374, 146] on span "Confirm" at bounding box center [379, 146] width 43 height 14
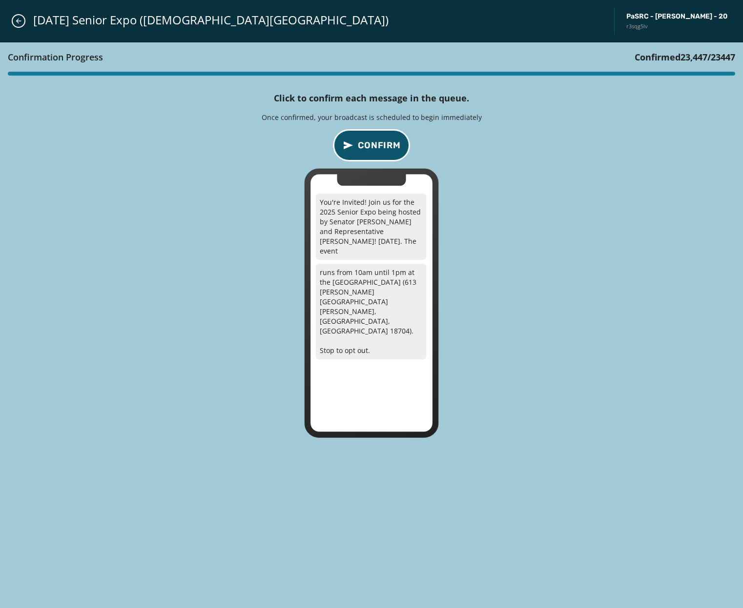
click at [374, 146] on span "Confirm" at bounding box center [379, 146] width 43 height 14
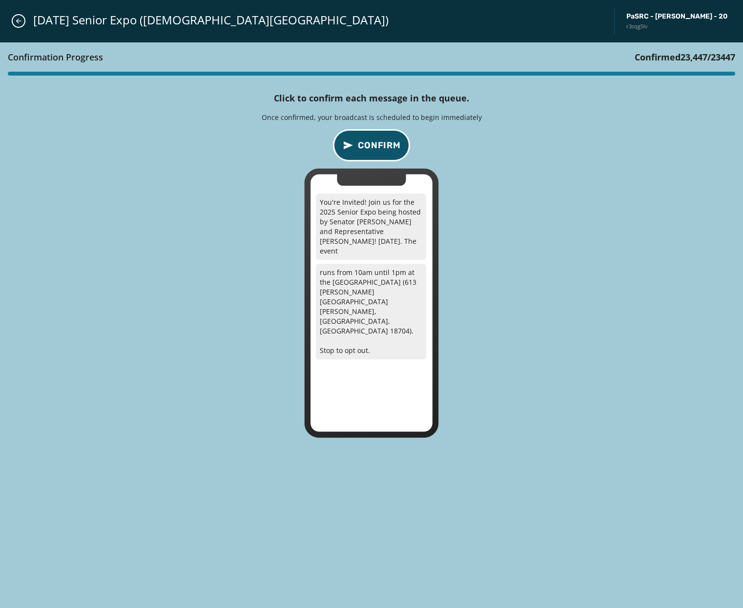
click at [374, 146] on span "Confirm" at bounding box center [379, 146] width 43 height 14
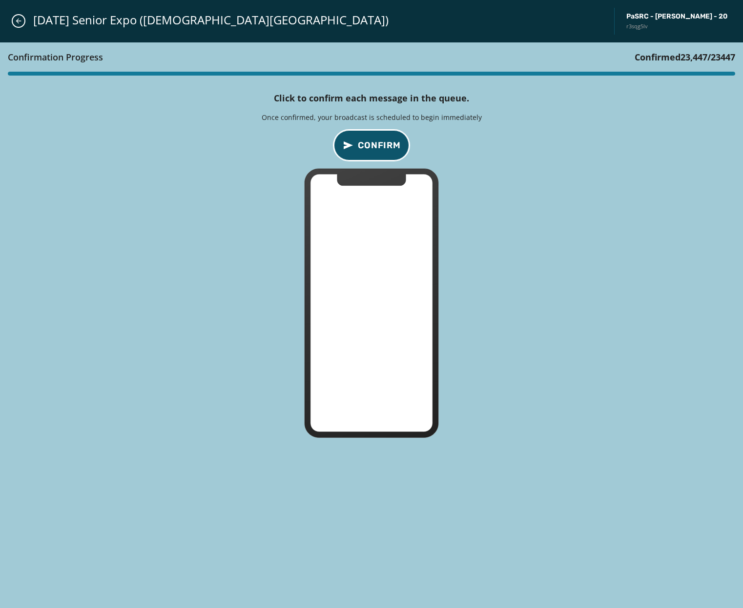
click at [366, 146] on span "Confirm" at bounding box center [379, 146] width 43 height 14
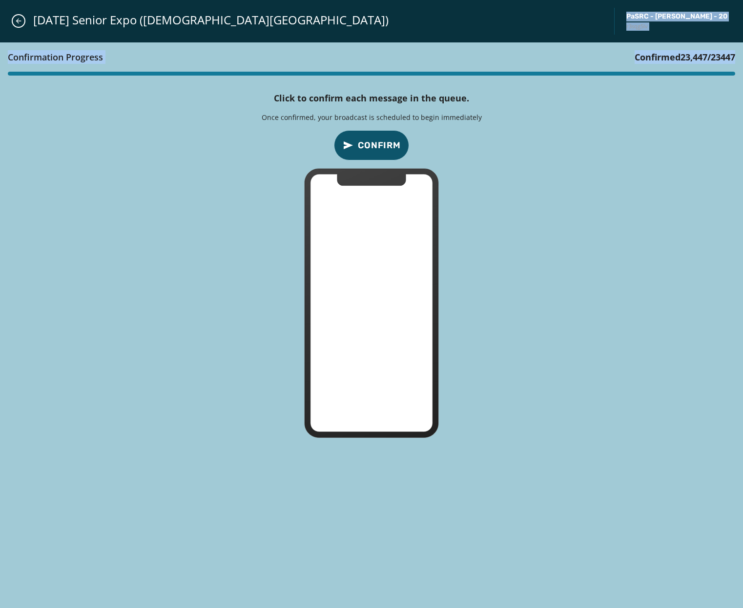
drag, startPoint x: 609, startPoint y: 40, endPoint x: 613, endPoint y: 86, distance: 47.0
click at [613, 86] on div "10.10.25 Senior Expo (Jewish Community Center) PaSRC - Lisa Baker - 20 r3sqg5lv…" at bounding box center [371, 304] width 743 height 608
drag, startPoint x: 613, startPoint y: 86, endPoint x: 553, endPoint y: 130, distance: 74.1
click at [553, 130] on div "Confirmation Progress Confirmed 23,447 / 23447 Click to confirm each message in…" at bounding box center [371, 325] width 743 height 567
drag, startPoint x: 649, startPoint y: 162, endPoint x: 612, endPoint y: 171, distance: 38.1
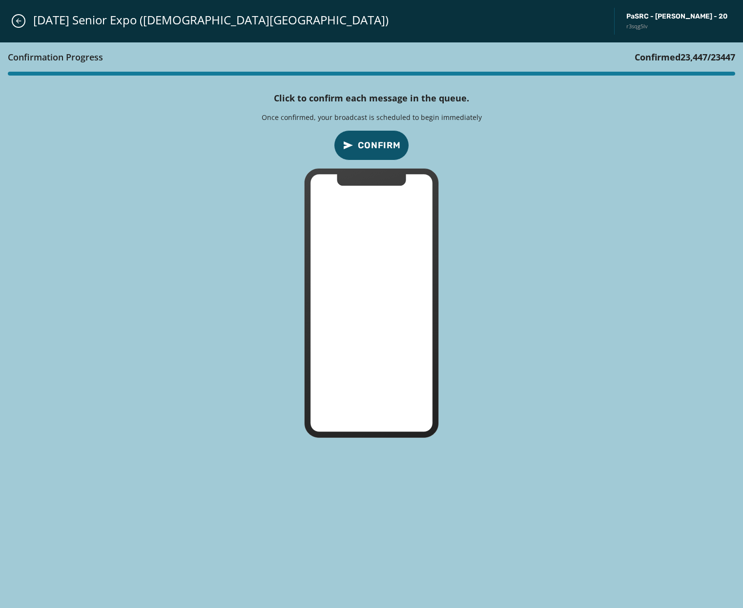
click at [648, 168] on div "Confirmation Progress Confirmed 23,447 / 23447 Click to confirm each message in…" at bounding box center [371, 325] width 743 height 567
click at [575, 25] on div "10.10.25 Senior Expo (Jewish Community Center) PaSRC - Lisa Baker - 20 r3sqg5lv" at bounding box center [371, 21] width 743 height 42
click at [558, 179] on div "Confirmation Progress Confirmed 23,447 / 23447 Click to confirm each message in…" at bounding box center [371, 325] width 743 height 567
click at [387, 140] on span "Confirm" at bounding box center [379, 146] width 43 height 14
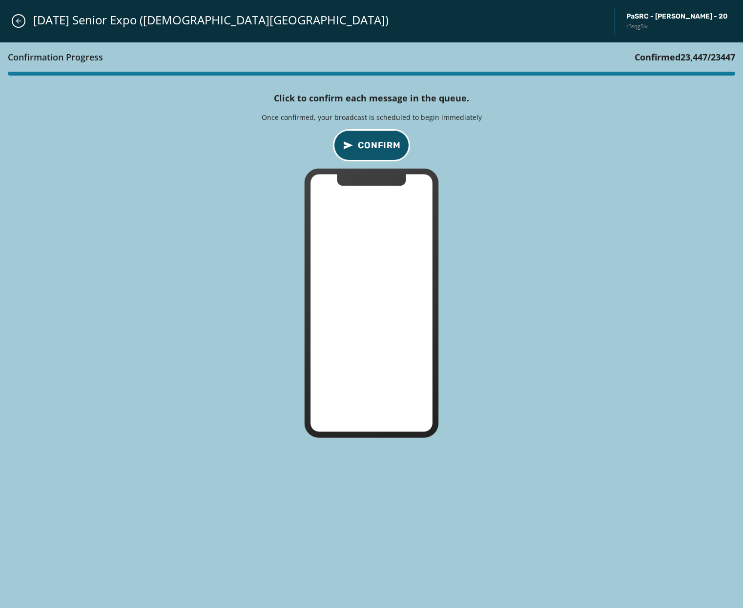
click at [387, 140] on span "Confirm" at bounding box center [379, 146] width 43 height 14
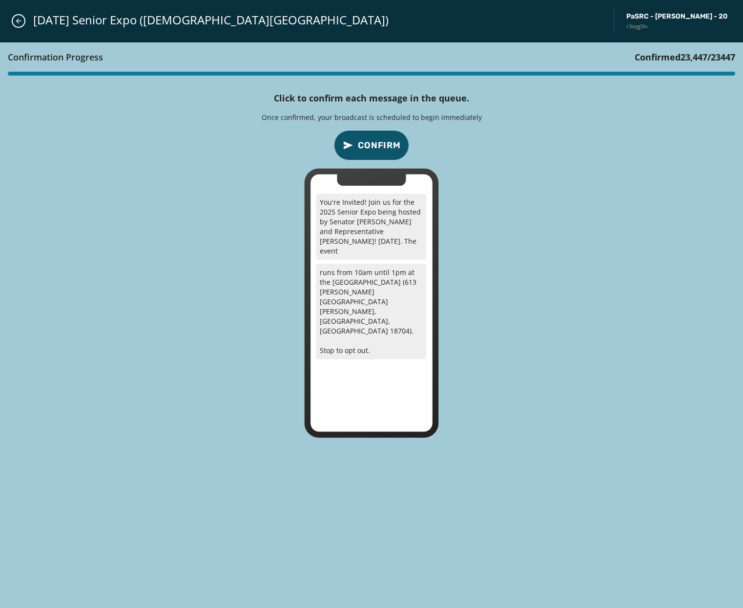
click at [336, 133] on div "Confirmation Progress Confirmed 23,447 / 23447 Click to confirm each message in…" at bounding box center [371, 325] width 743 height 567
click at [361, 142] on span "Confirm" at bounding box center [379, 146] width 43 height 14
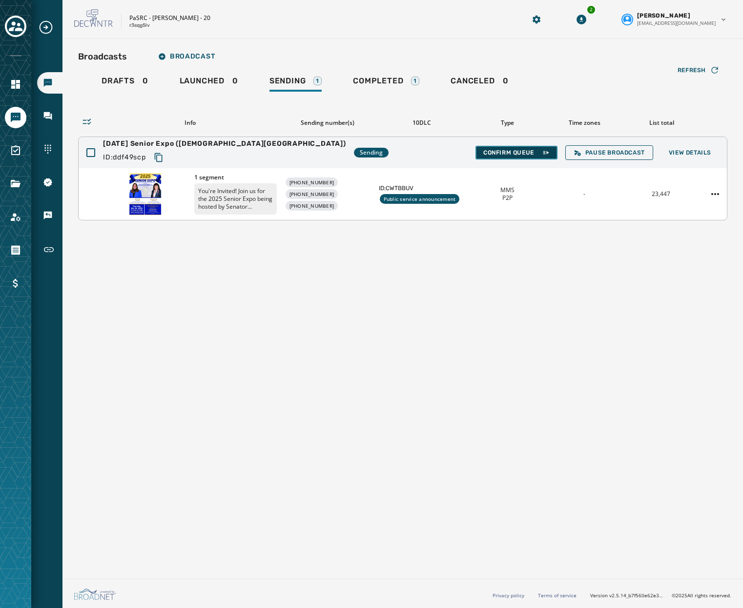
click at [534, 154] on span "Confirm Queue" at bounding box center [516, 153] width 66 height 8
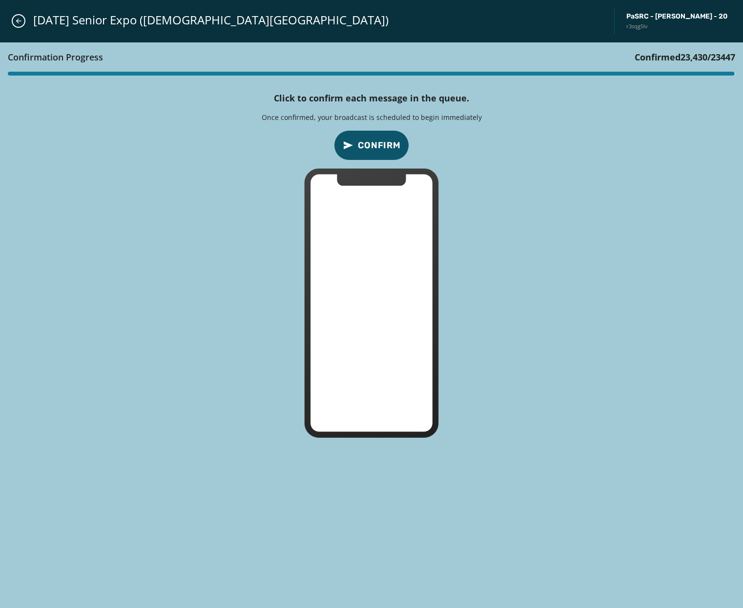
click at [372, 143] on span "Confirm" at bounding box center [379, 146] width 43 height 14
click at [373, 143] on span "Confirm" at bounding box center [379, 146] width 43 height 14
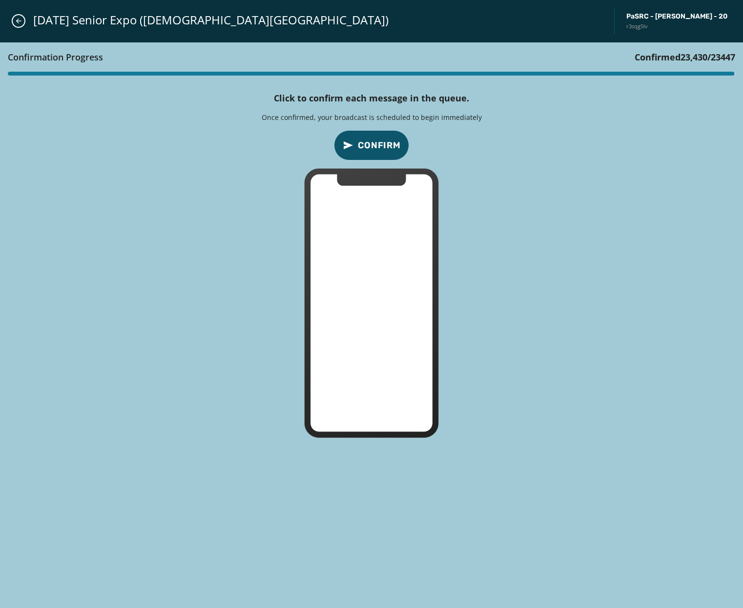
click at [373, 143] on span "Confirm" at bounding box center [379, 146] width 43 height 14
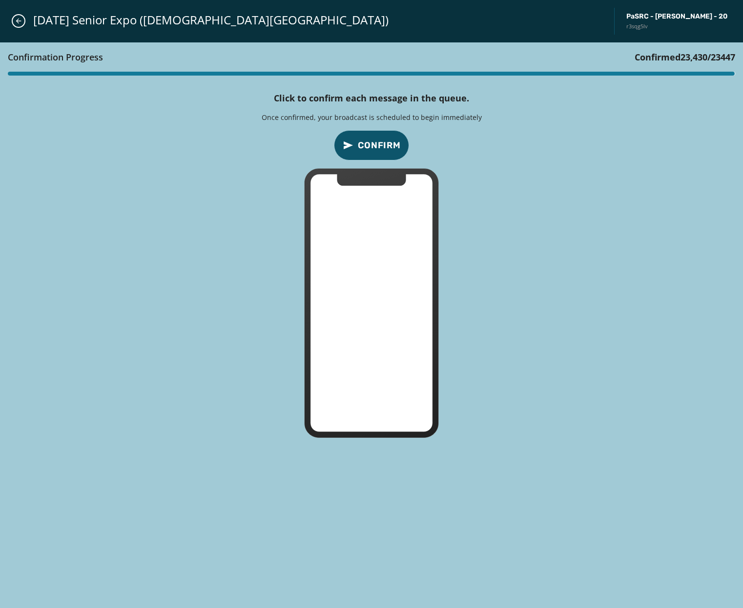
click at [373, 143] on span "Confirm" at bounding box center [379, 146] width 43 height 14
click at [374, 142] on span "Confirm" at bounding box center [379, 146] width 43 height 14
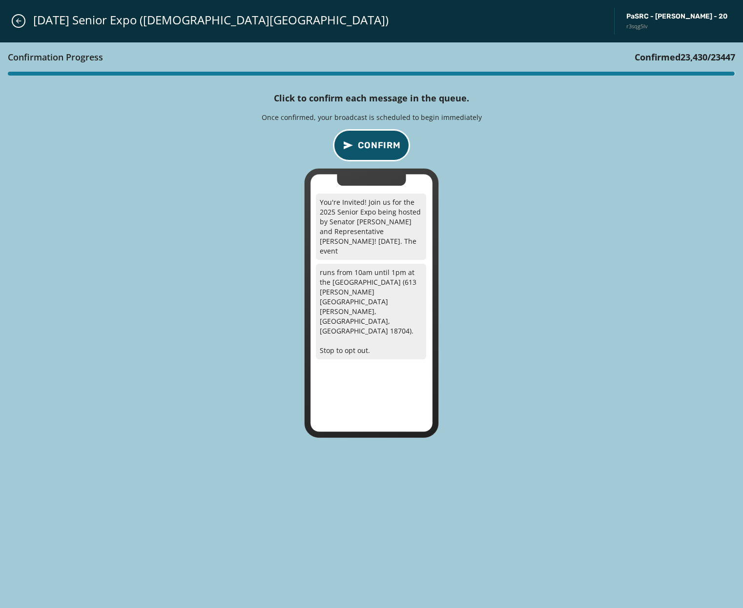
click at [374, 139] on span "Confirm" at bounding box center [379, 146] width 43 height 14
click at [374, 140] on span "Confirm" at bounding box center [379, 146] width 43 height 14
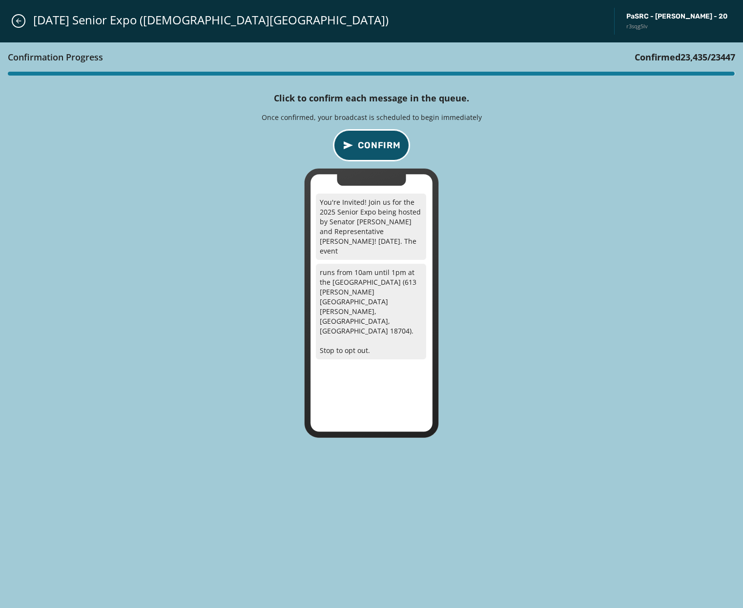
click at [374, 140] on span "Confirm" at bounding box center [379, 146] width 43 height 14
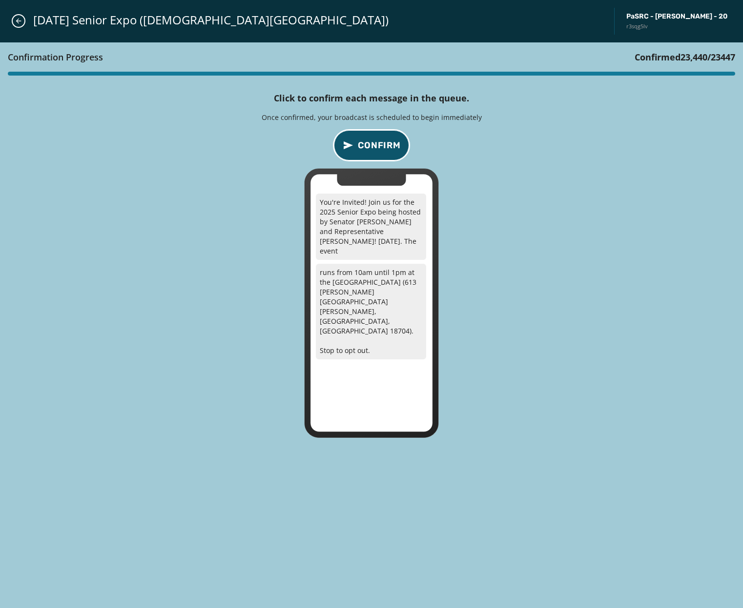
click at [374, 140] on span "Confirm" at bounding box center [379, 146] width 43 height 14
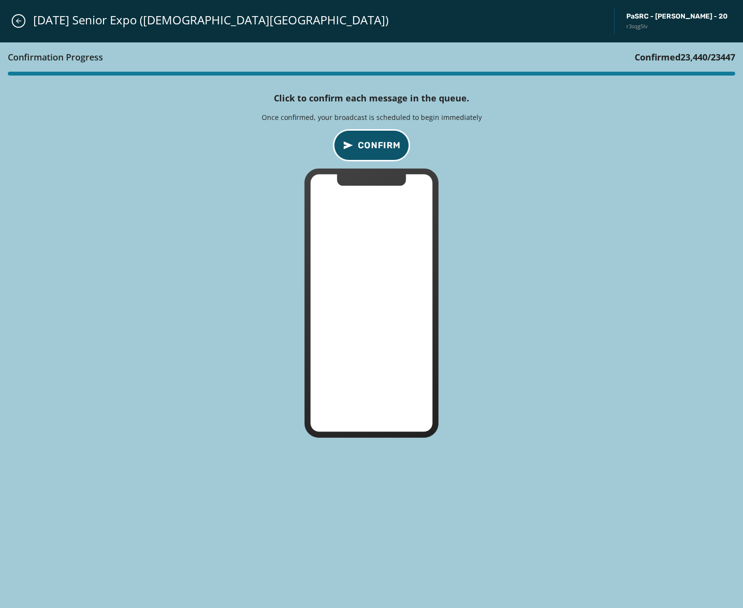
click at [374, 140] on span "Confirm" at bounding box center [379, 146] width 43 height 14
click at [375, 140] on span "Confirm" at bounding box center [379, 146] width 43 height 14
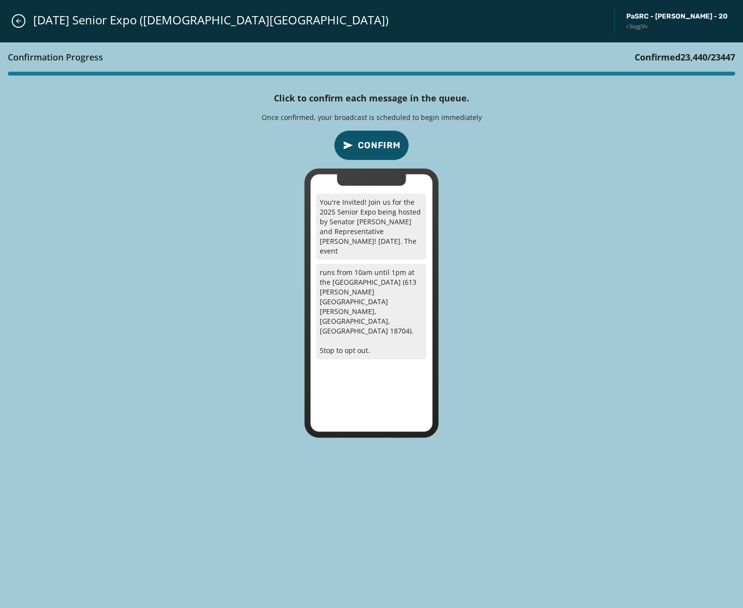
click at [17, 121] on div "Confirmation Progress Confirmed 23,440 / 23447 Click to confirm each message in…" at bounding box center [371, 325] width 743 height 567
click at [378, 137] on button "Confirm" at bounding box center [371, 145] width 75 height 30
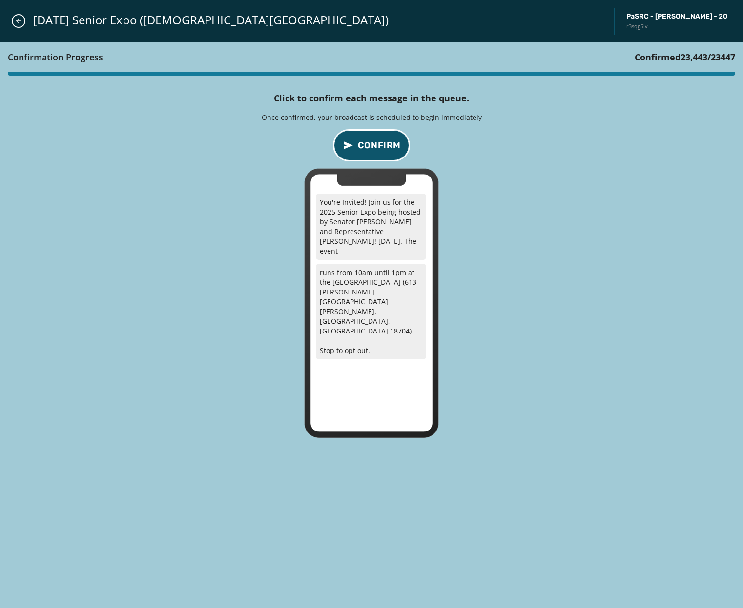
click at [378, 137] on button "Confirm" at bounding box center [371, 145] width 75 height 30
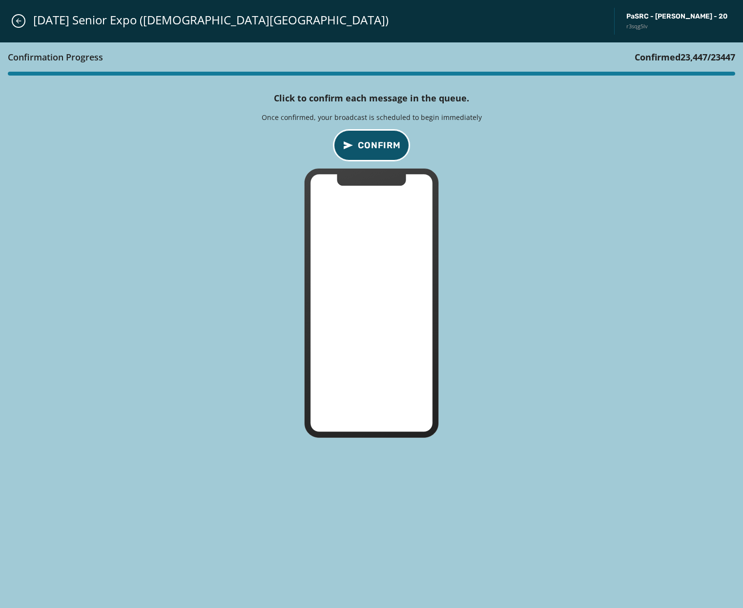
click at [378, 137] on button "Confirm" at bounding box center [371, 145] width 75 height 30
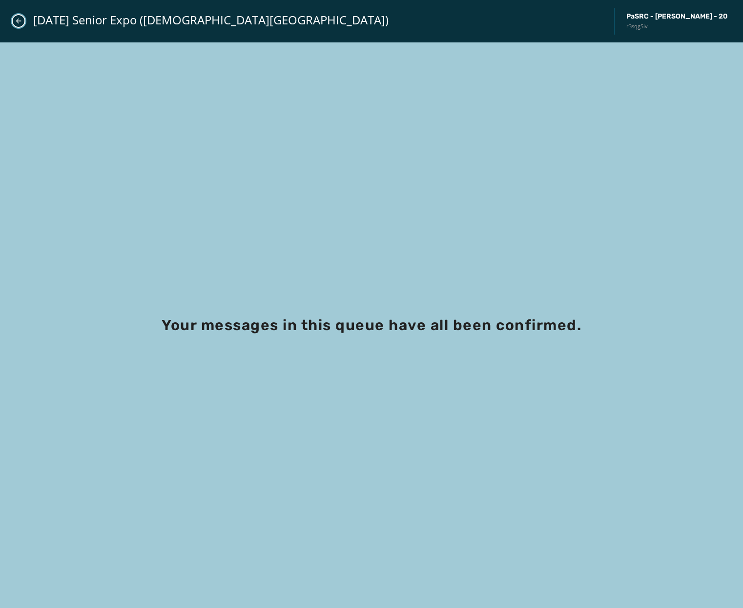
click at [16, 24] on icon "Close admin drawer" at bounding box center [19, 21] width 8 height 8
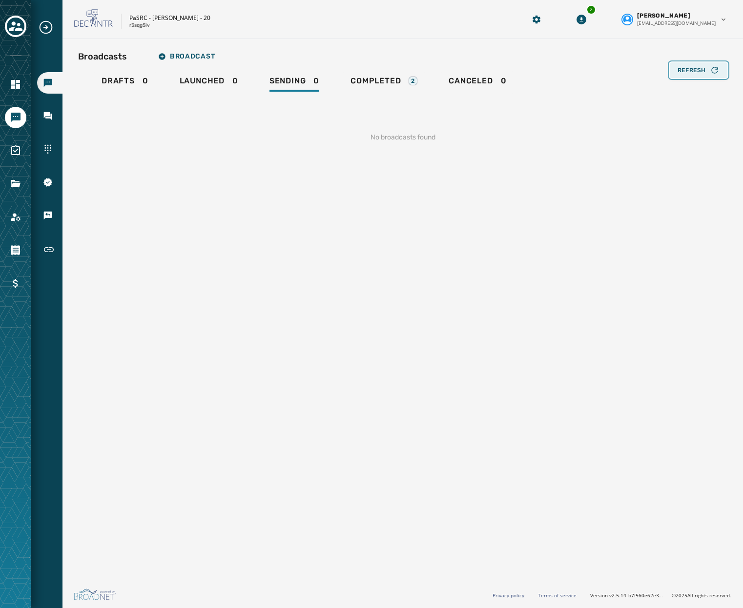
click at [712, 72] on icon "button" at bounding box center [714, 70] width 6 height 6
click at [360, 78] on span "Completed" at bounding box center [375, 81] width 50 height 10
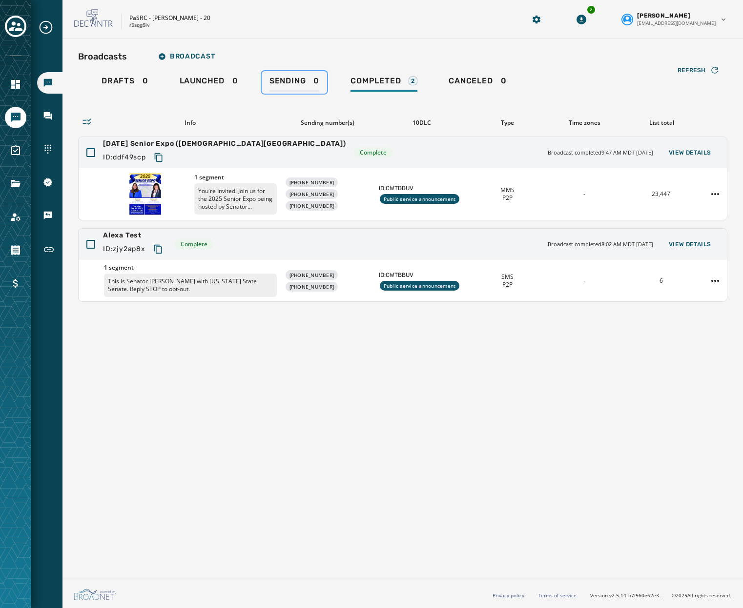
click at [311, 79] on div "Sending 0" at bounding box center [294, 84] width 50 height 16
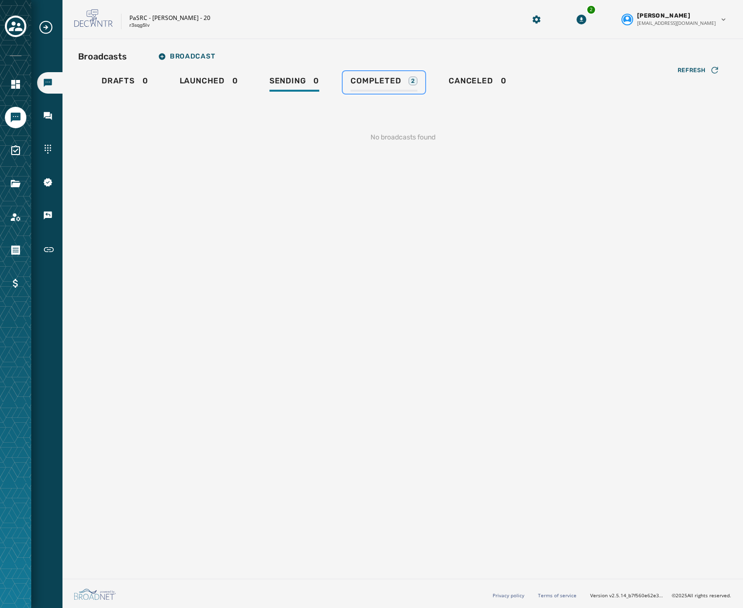
click at [356, 80] on span "Completed" at bounding box center [375, 81] width 50 height 10
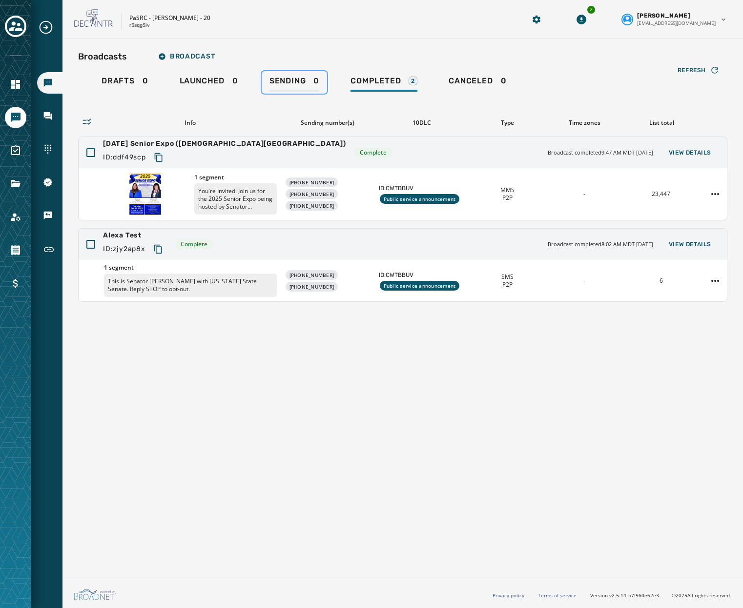
click at [265, 81] on link "Sending 0" at bounding box center [294, 82] width 65 height 22
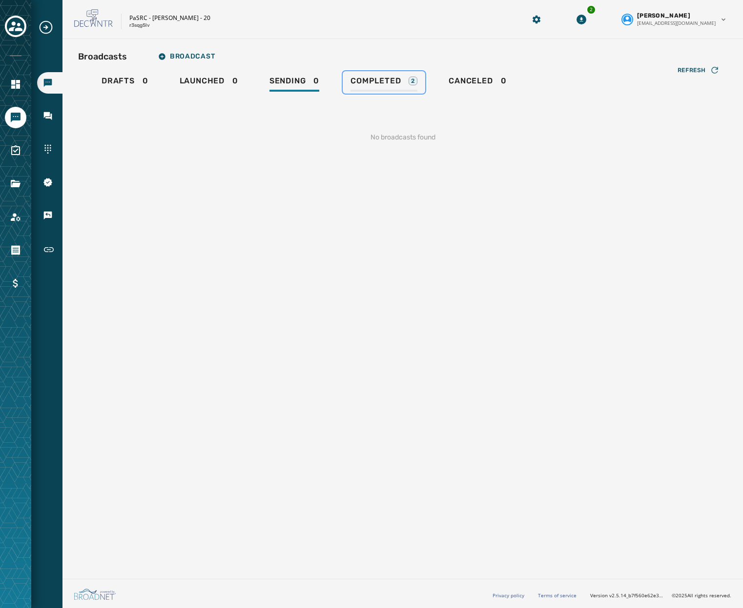
click at [366, 82] on span "Completed" at bounding box center [375, 81] width 50 height 10
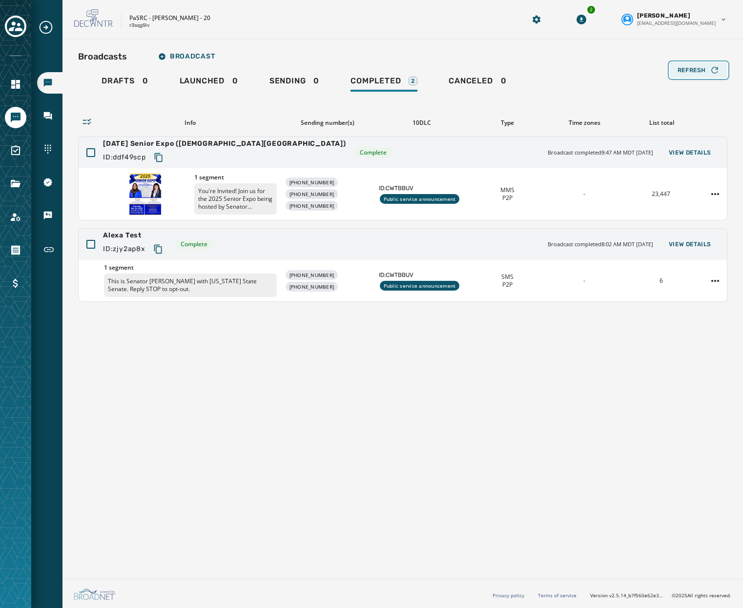
click at [706, 72] on div "Refresh" at bounding box center [698, 70] width 42 height 10
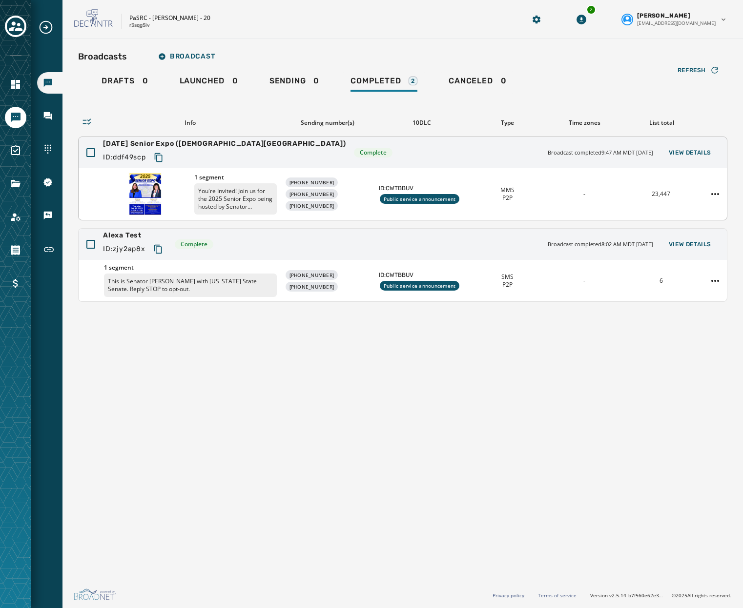
click at [207, 163] on div "ID: ddf49scp" at bounding box center [224, 158] width 243 height 18
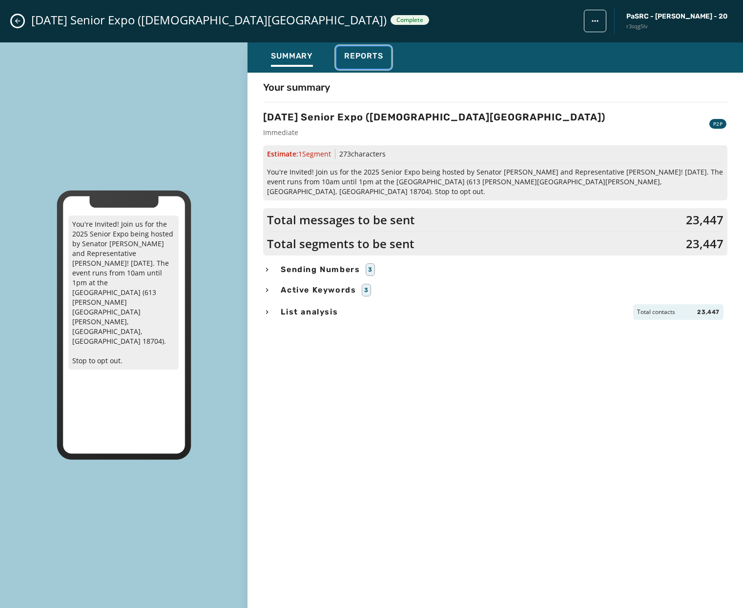
click at [363, 49] on button "Reports" at bounding box center [363, 57] width 55 height 22
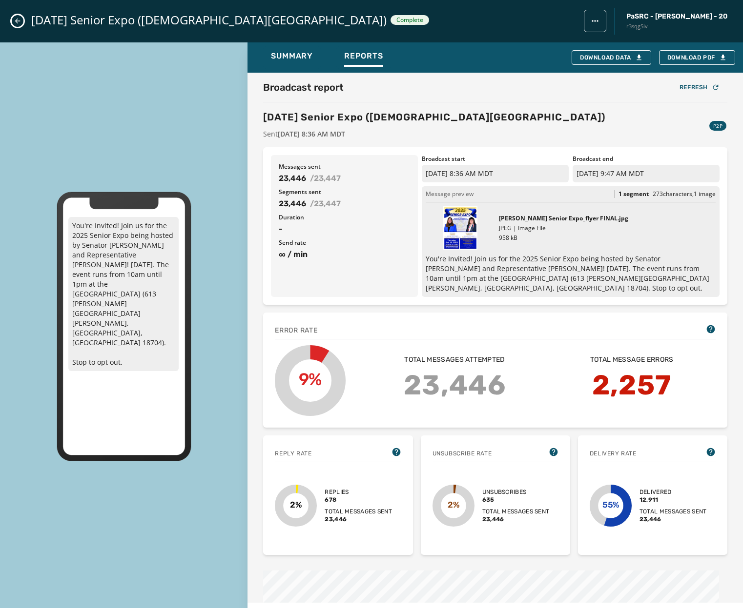
click at [14, 21] on icon "Close admin drawer" at bounding box center [18, 21] width 8 height 8
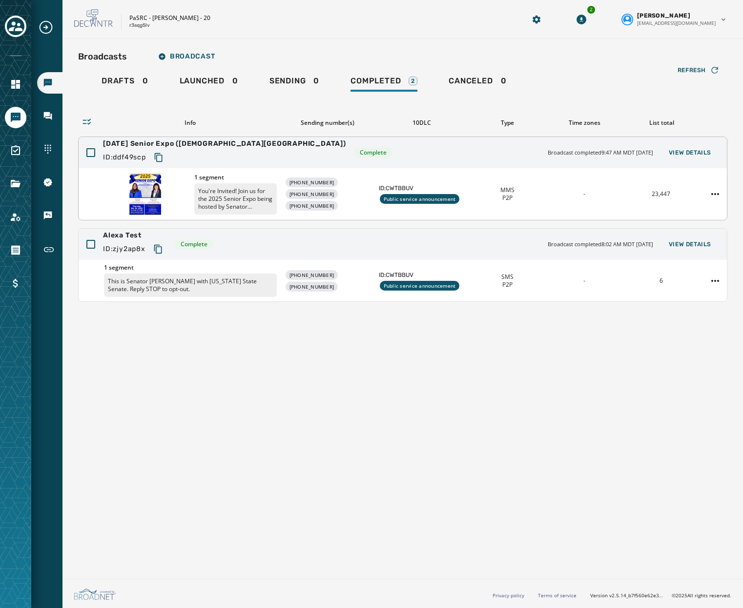
click at [154, 158] on button "Copy text to clipboard" at bounding box center [159, 158] width 18 height 18
click at [183, 448] on div "Broadcasts Broadcast Drafts 0 Launched 0 Sending 0 Completed 2 Canceled 0 Refre…" at bounding box center [402, 307] width 680 height 536
click at [593, 169] on div "1 segment You're Invited! Join us for the 2025 Senior Expo being hosted by Sena…" at bounding box center [403, 194] width 648 height 52
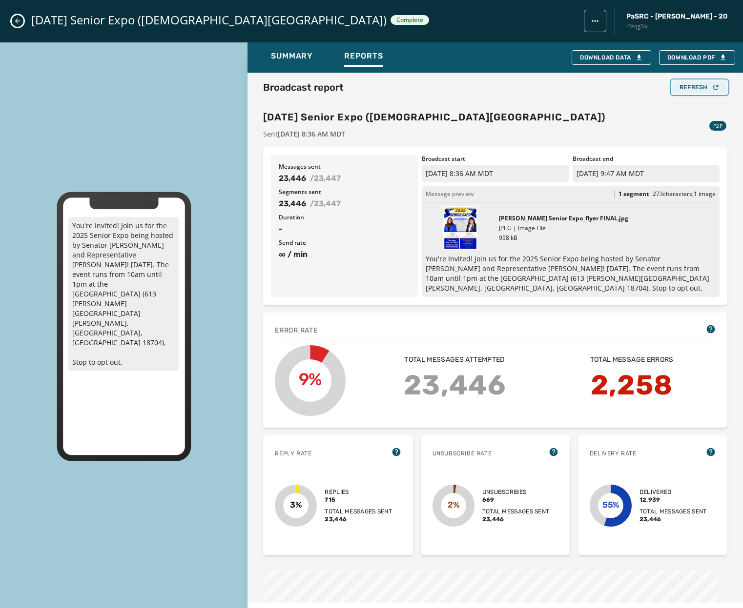
click at [681, 89] on div "Refresh" at bounding box center [699, 87] width 40 height 8
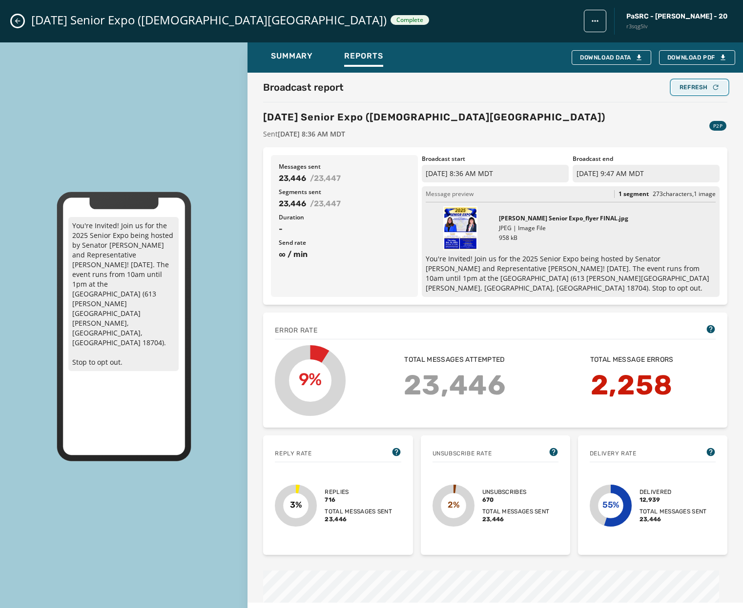
click at [681, 89] on div "Refresh" at bounding box center [699, 87] width 40 height 8
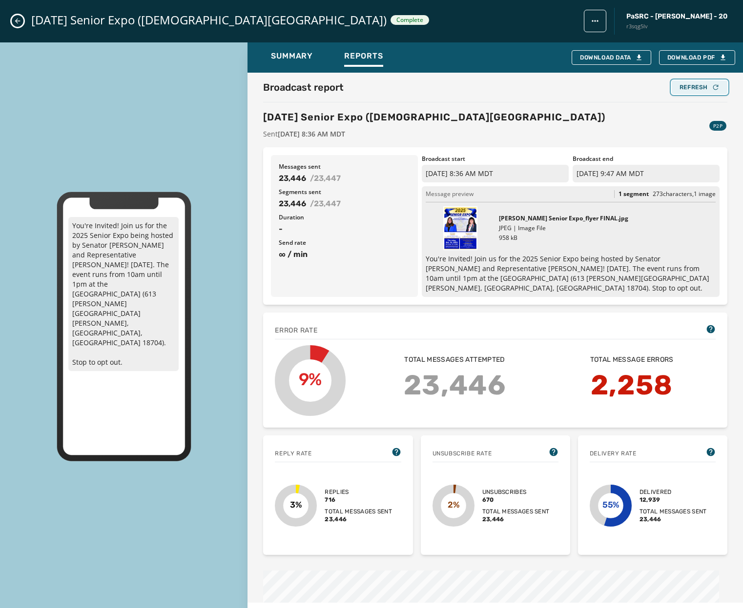
click at [681, 89] on div "Refresh" at bounding box center [699, 87] width 40 height 8
click at [17, 18] on icon "Close admin drawer" at bounding box center [18, 21] width 8 height 8
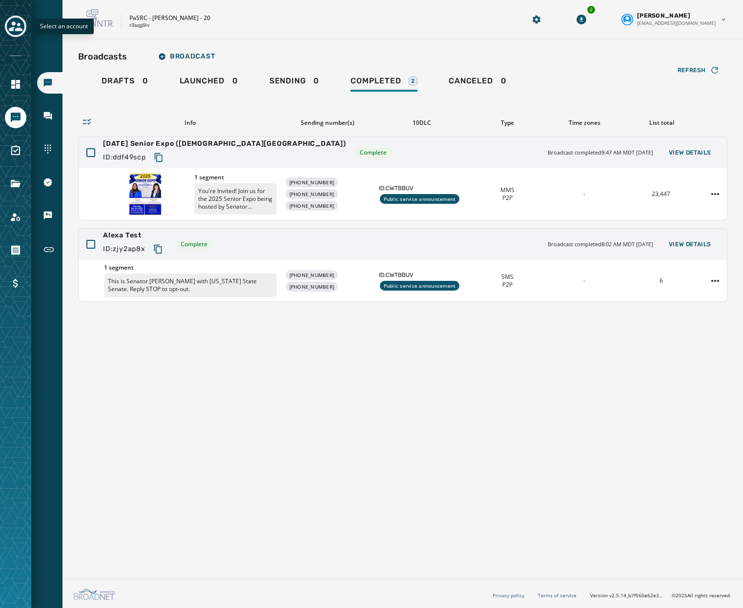
click at [15, 21] on icon "Toggle account select drawer" at bounding box center [16, 27] width 14 height 14
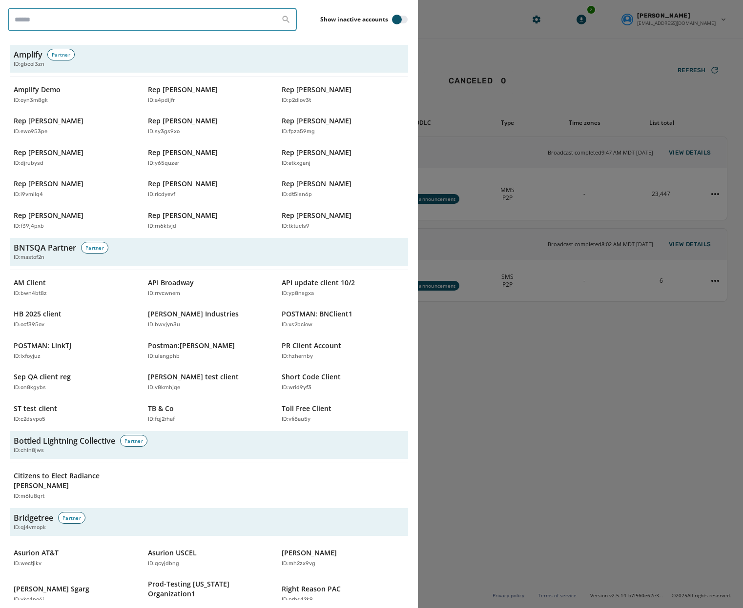
click at [107, 19] on input "search" at bounding box center [152, 19] width 289 height 23
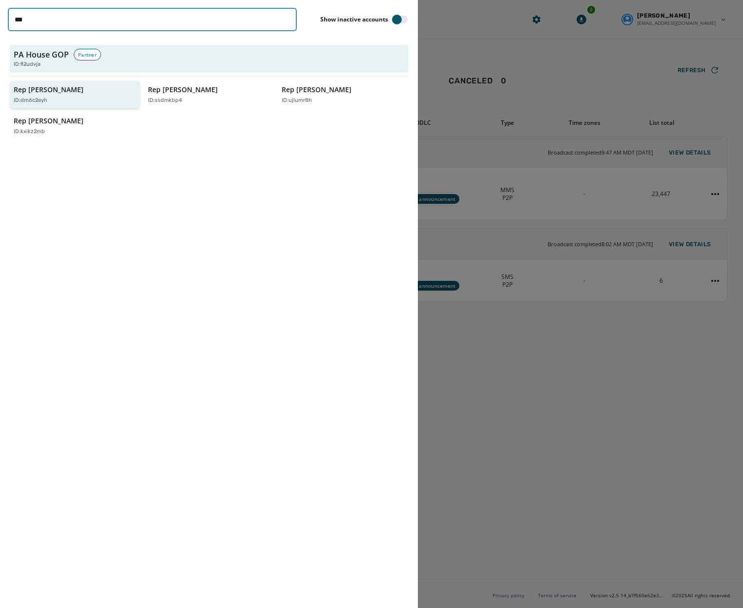
type input "***"
click at [60, 94] on p "Rep [PERSON_NAME]" at bounding box center [49, 90] width 70 height 10
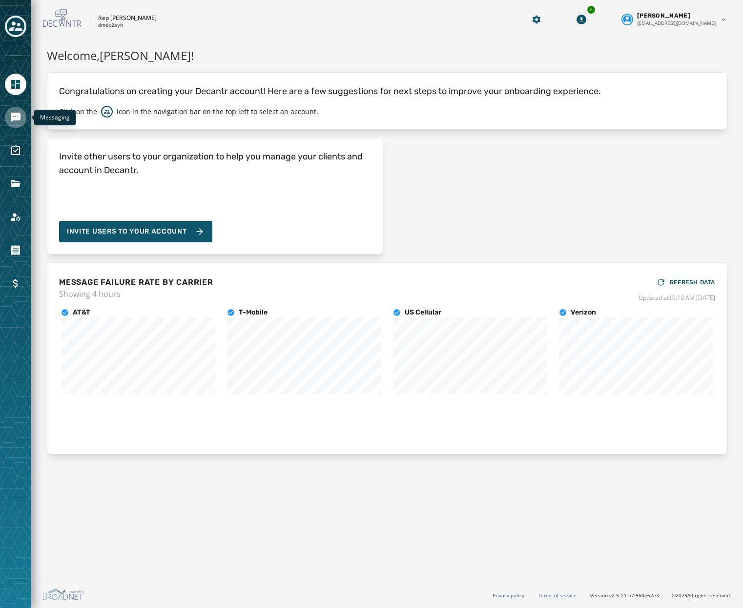
click at [13, 114] on icon "Navigate to Messaging" at bounding box center [16, 118] width 10 height 10
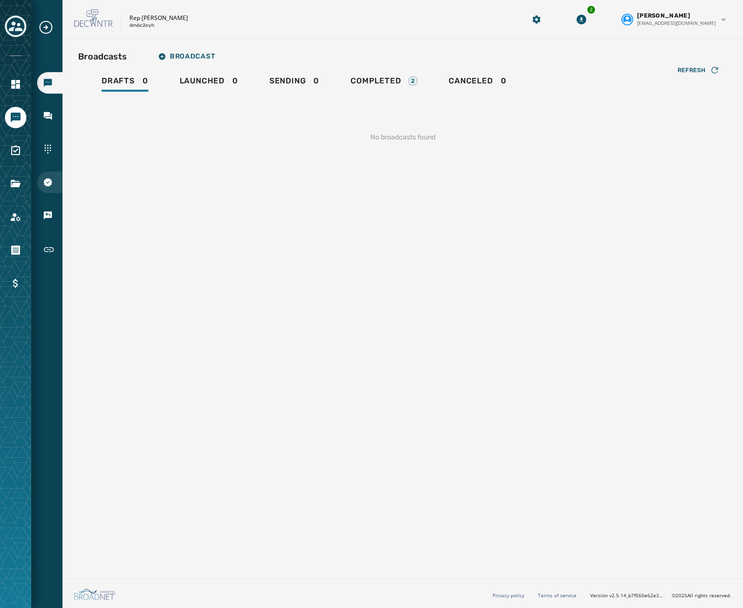
click at [41, 174] on link "10DLC Registration" at bounding box center [49, 182] width 25 height 21
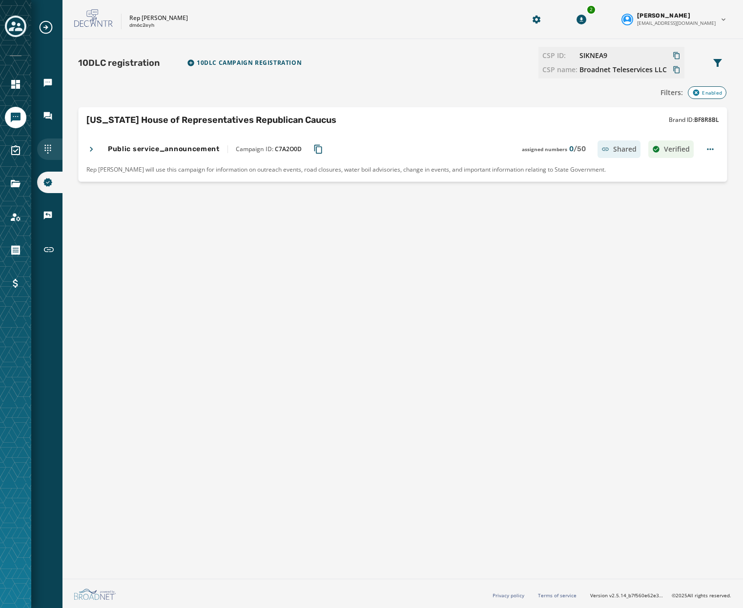
click at [43, 152] on icon "Navigate to Sending Numbers" at bounding box center [48, 149] width 10 height 10
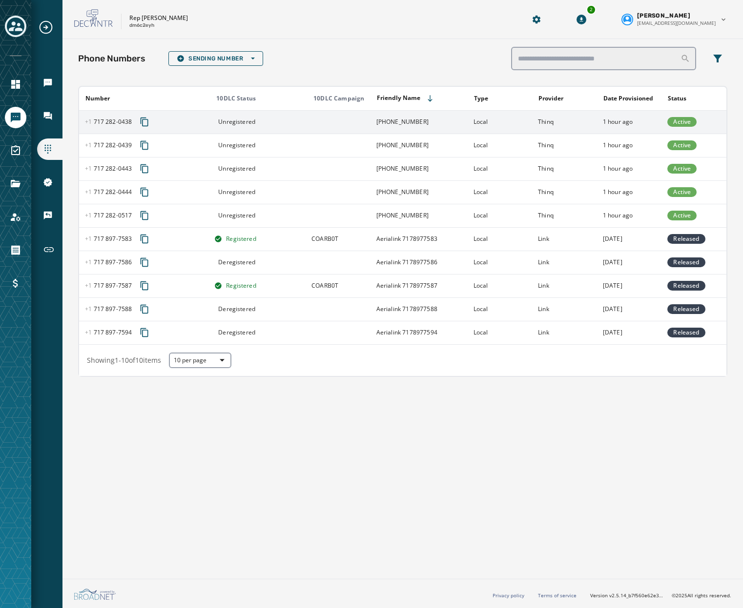
click at [464, 120] on td "+1 717 282-0438" at bounding box center [418, 121] width 97 height 23
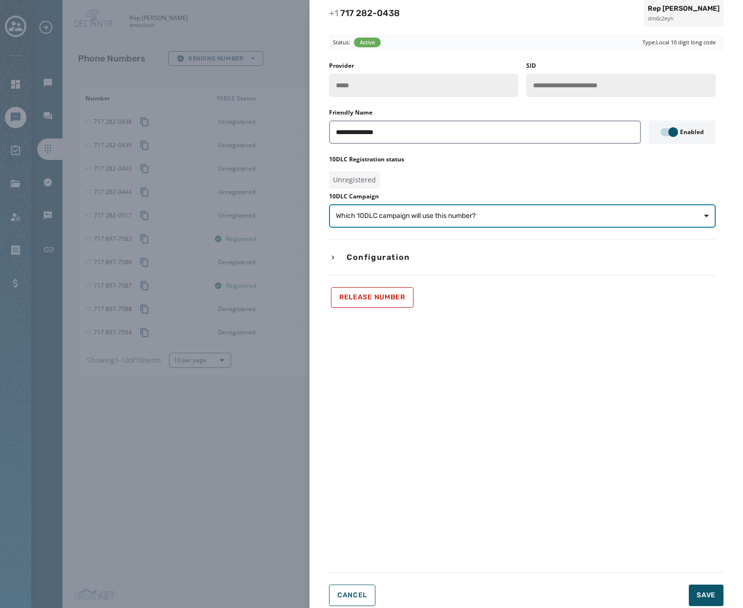
click at [418, 220] on span "Which 10DLC campaign will use this number?" at bounding box center [406, 216] width 140 height 10
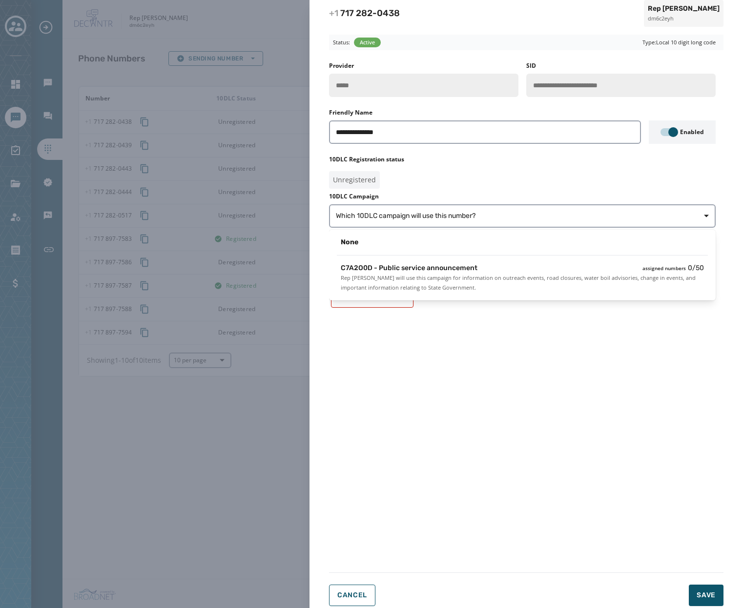
click at [265, 197] on div "**********" at bounding box center [371, 304] width 743 height 608
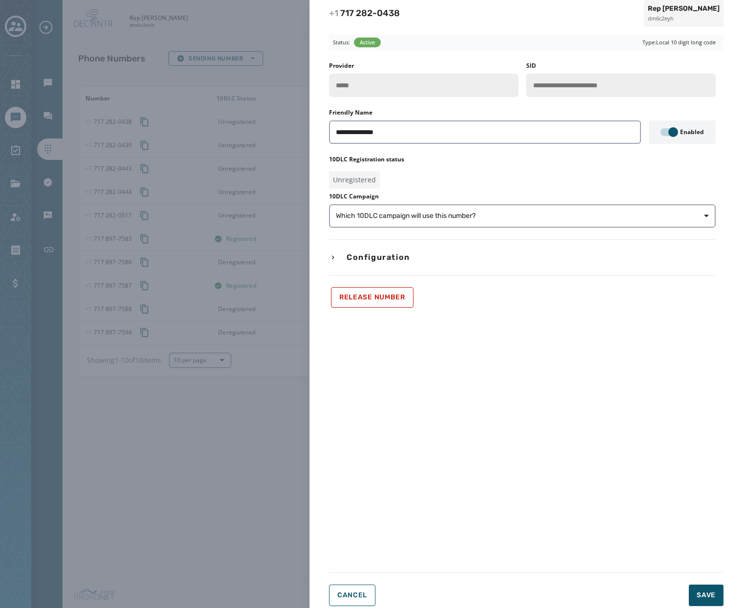
click at [229, 142] on div "**********" at bounding box center [371, 304] width 743 height 608
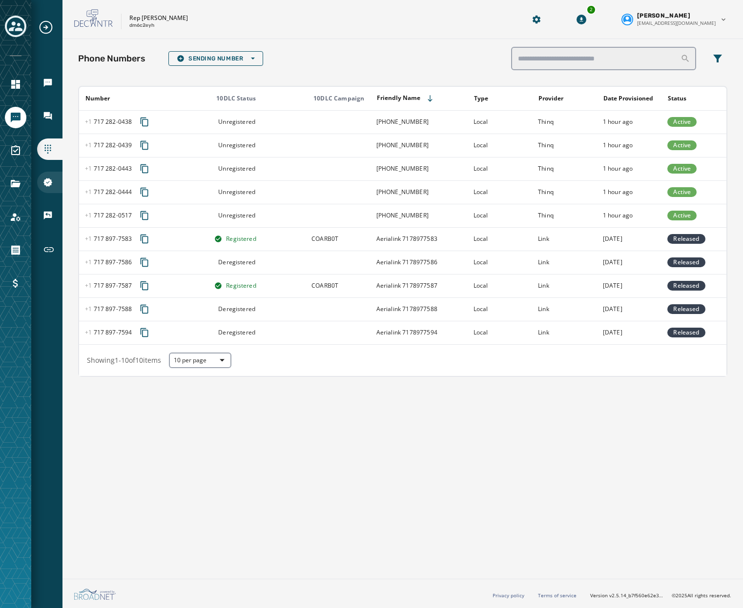
click at [52, 182] on div "10DLC Registration" at bounding box center [49, 182] width 25 height 21
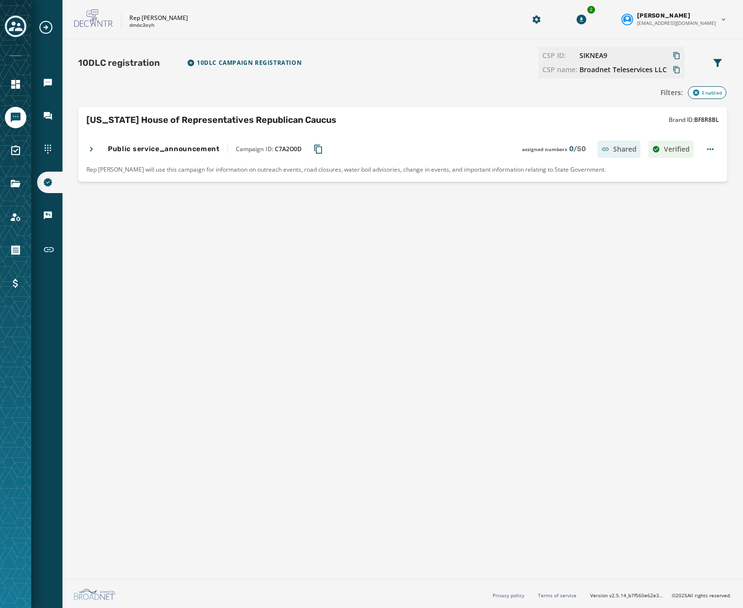
click at [92, 148] on icon at bounding box center [91, 149] width 10 height 10
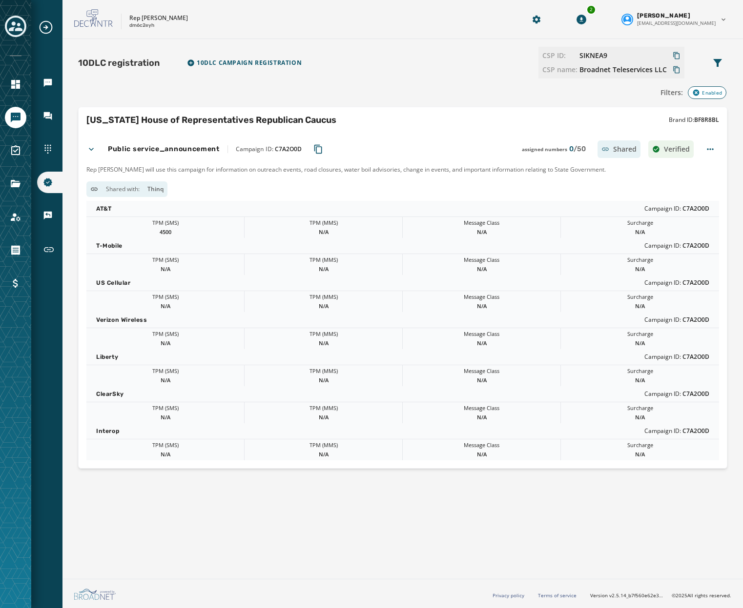
click at [92, 148] on icon at bounding box center [91, 149] width 10 height 10
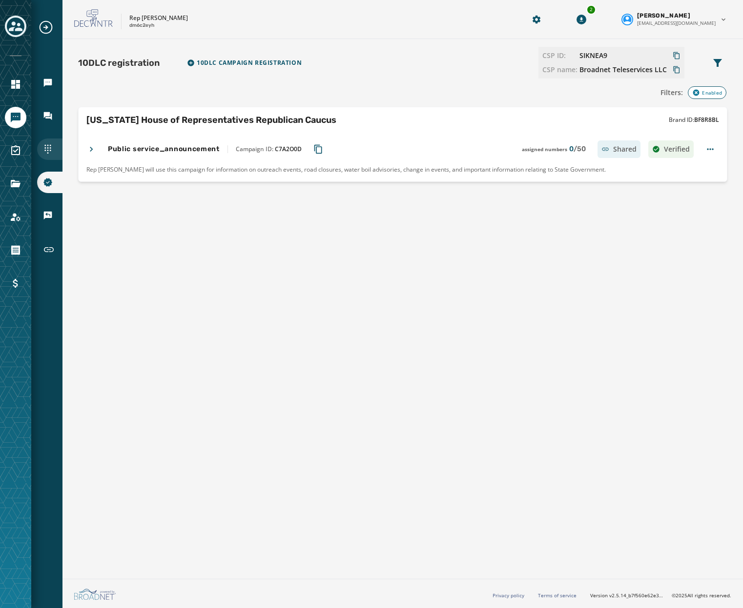
click at [42, 151] on div "Sending Numbers" at bounding box center [49, 149] width 25 height 21
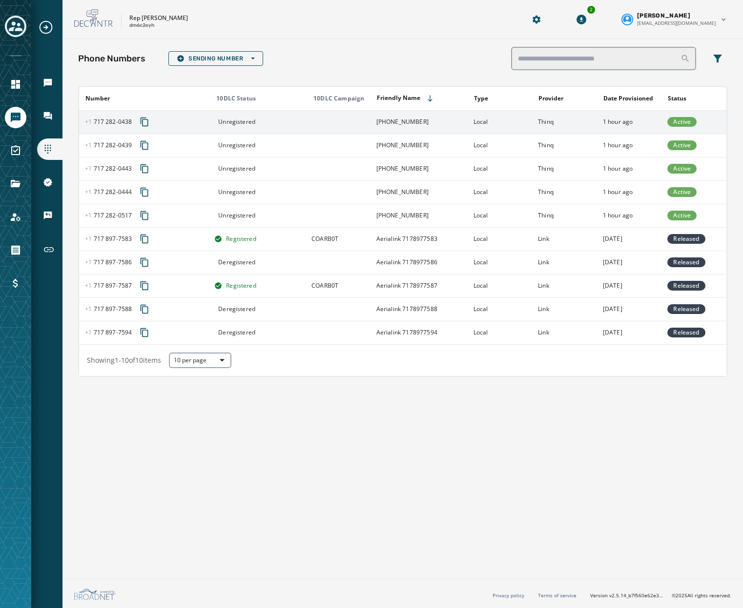
click at [535, 117] on td "Thinq" at bounding box center [564, 121] width 65 height 23
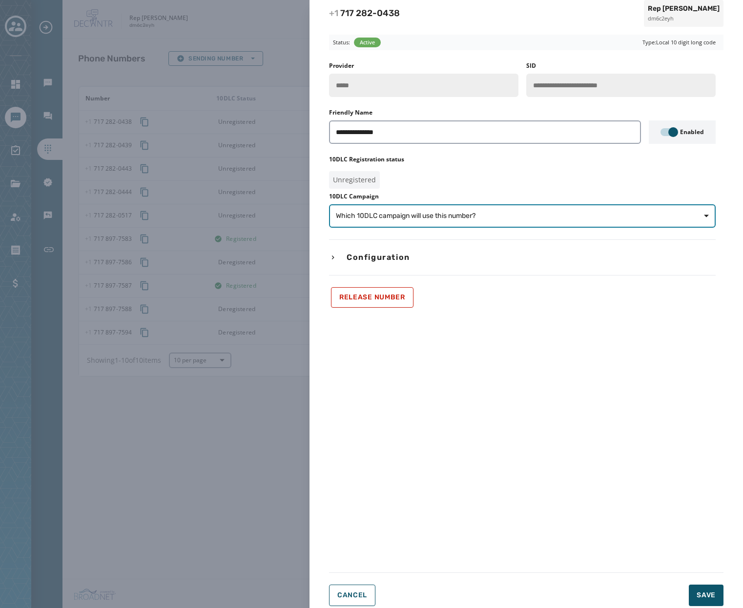
click at [575, 220] on span "Which 10DLC campaign will use this number?" at bounding box center [522, 216] width 373 height 10
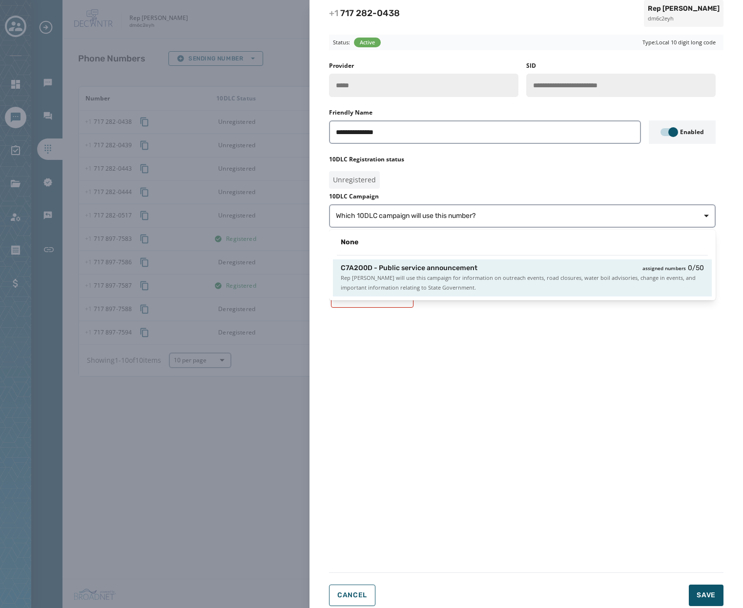
click at [416, 278] on span "Rep [PERSON_NAME] will use this campaign for information on outreach events, ro…" at bounding box center [522, 283] width 363 height 20
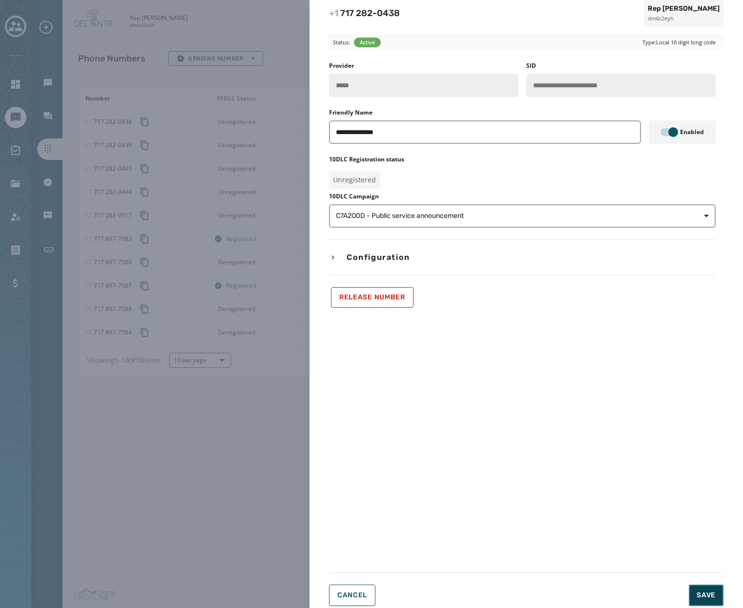
click at [705, 595] on span "Save" at bounding box center [705, 596] width 19 height 10
